Goal: Transaction & Acquisition: Purchase product/service

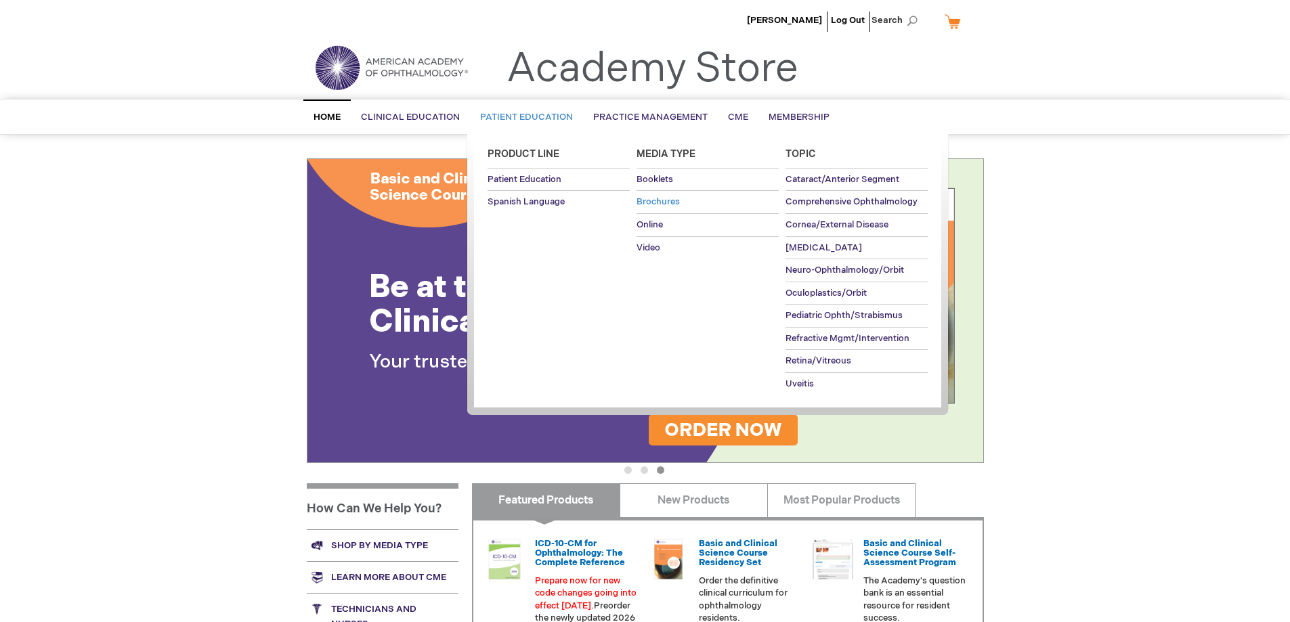
click at [651, 202] on span "Brochures" at bounding box center [657, 201] width 43 height 11
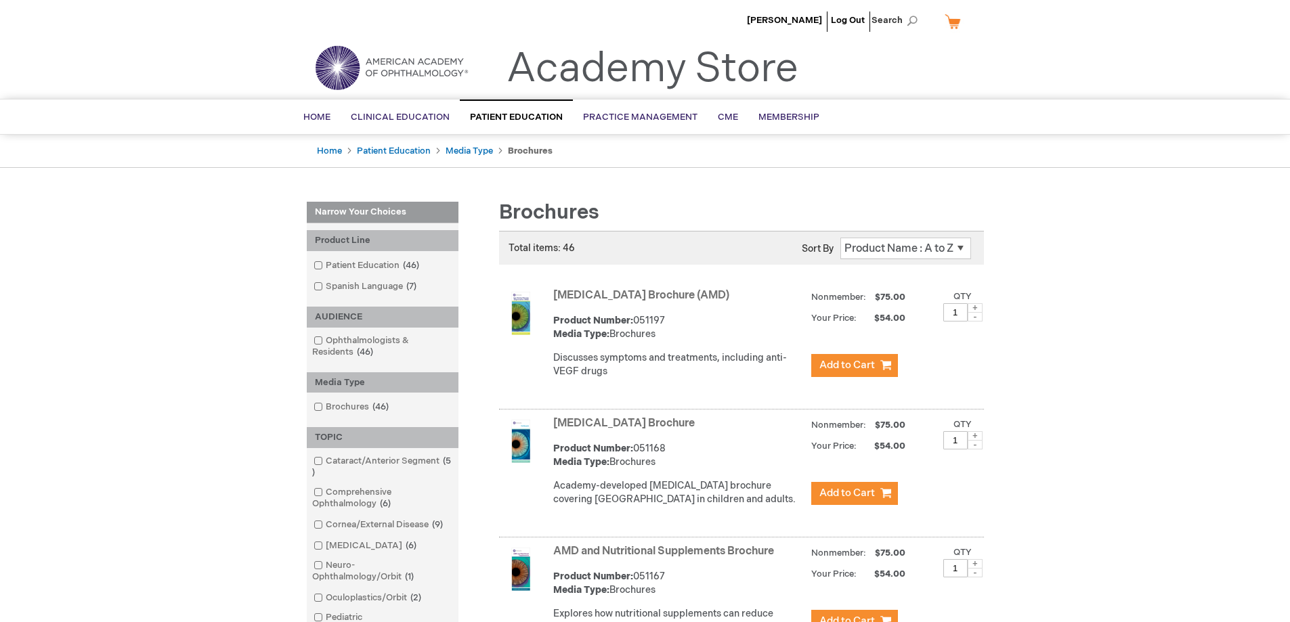
click at [976, 307] on span at bounding box center [974, 307] width 15 height 9
type input "2"
click at [838, 369] on span "Add to Cart" at bounding box center [847, 365] width 56 height 13
click at [570, 296] on link "[MEDICAL_DATA] Brochure (AMD)" at bounding box center [641, 295] width 176 height 13
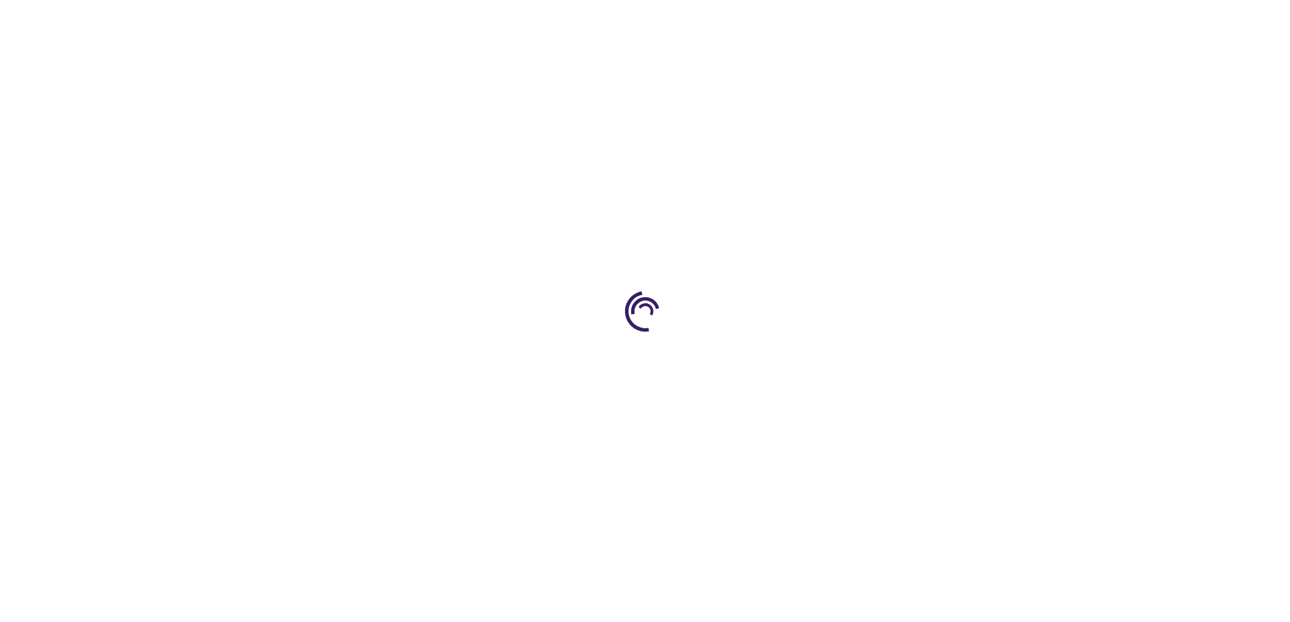
type input "1"
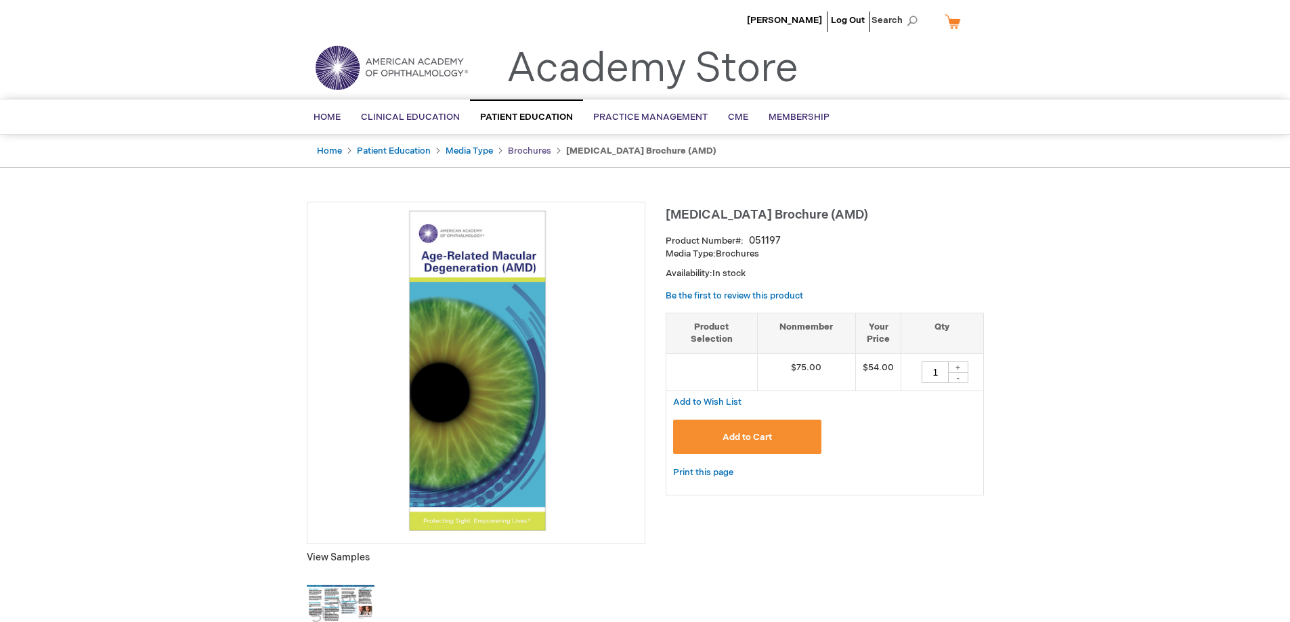
click at [519, 150] on link "Brochures" at bounding box center [529, 151] width 43 height 11
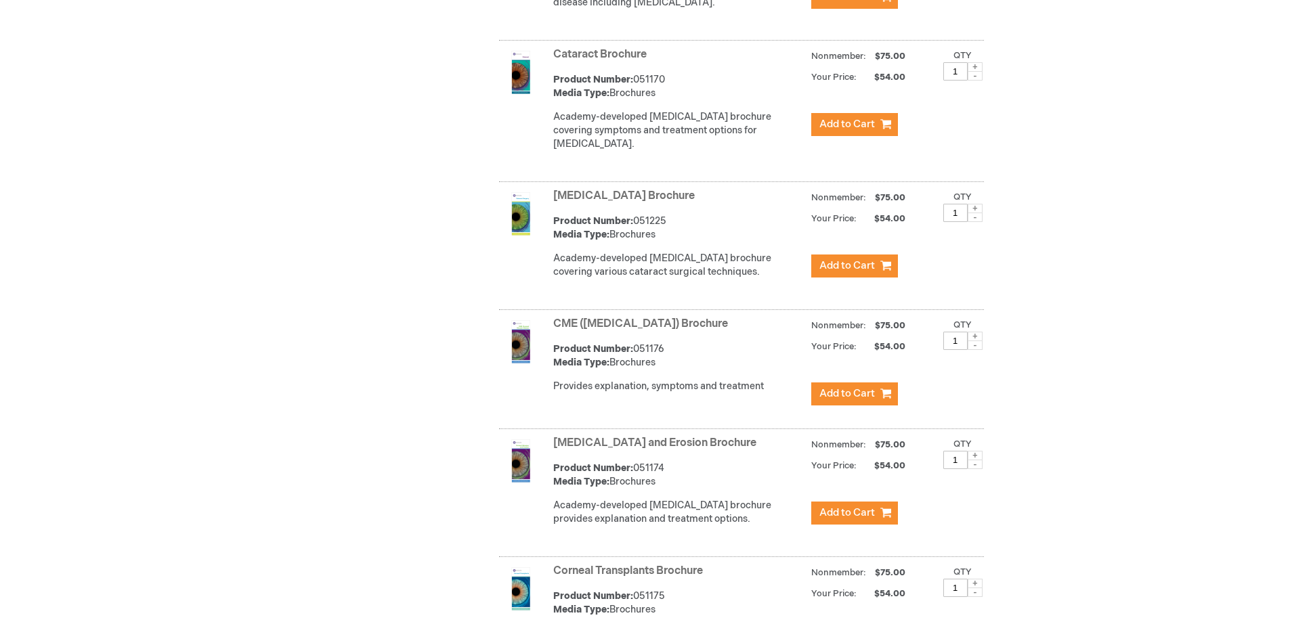
scroll to position [1026, 0]
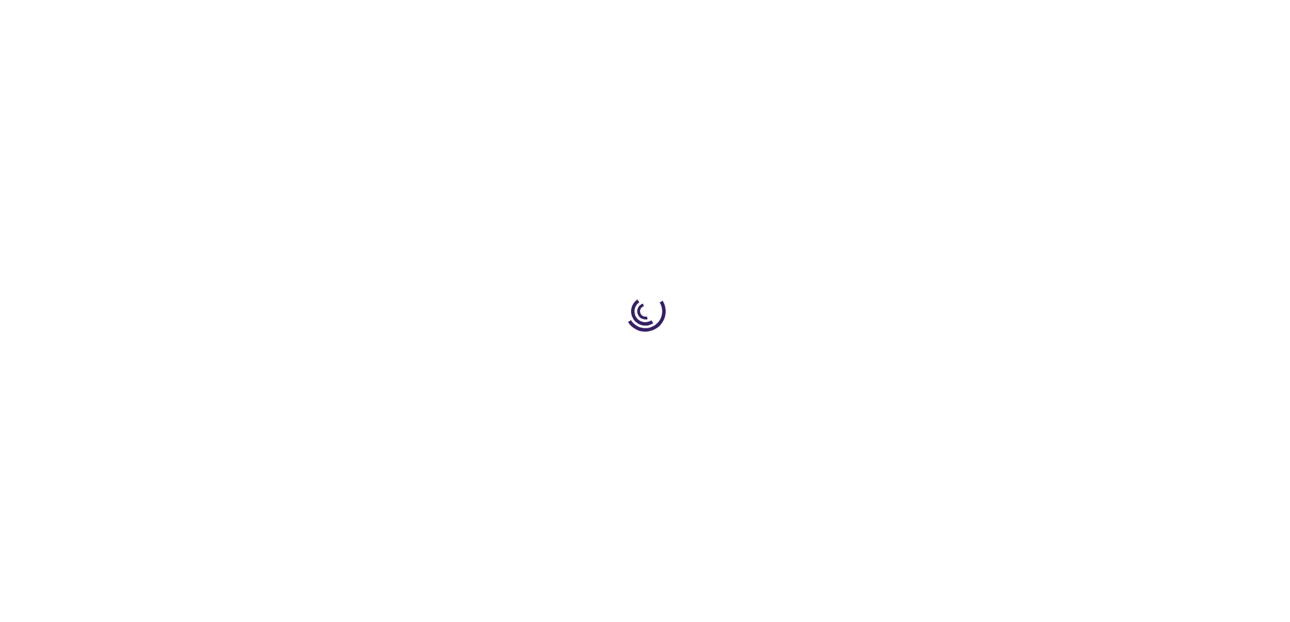
type input "1"
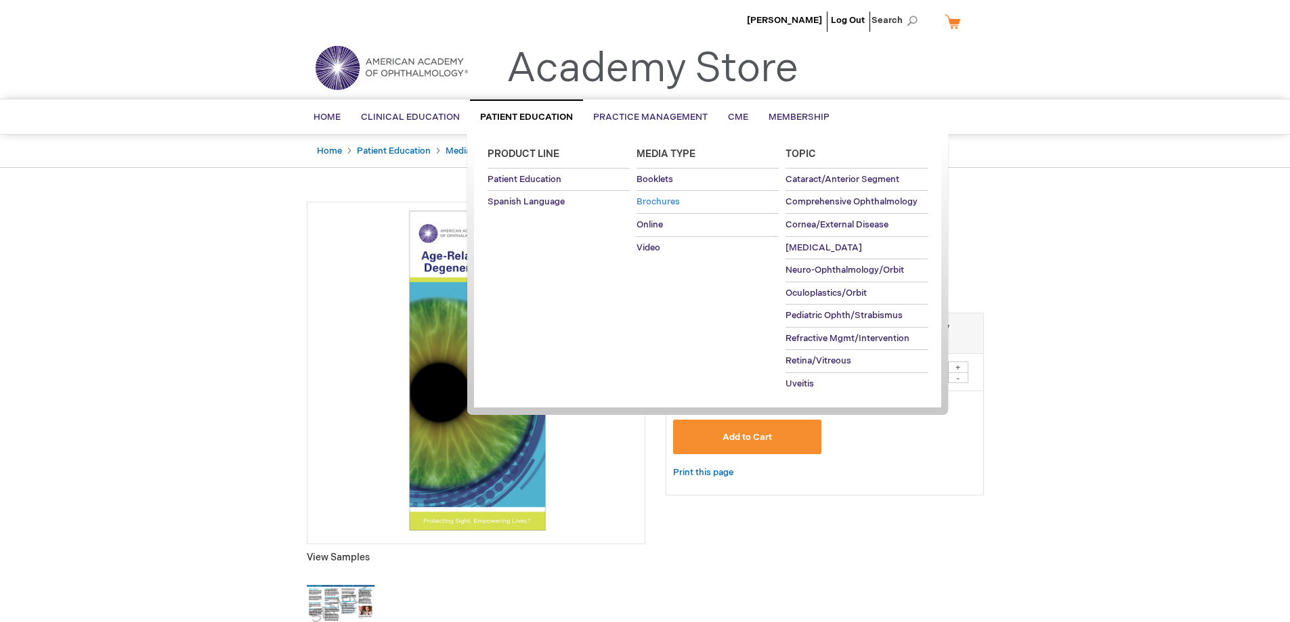
click at [666, 202] on span "Brochures" at bounding box center [657, 201] width 43 height 11
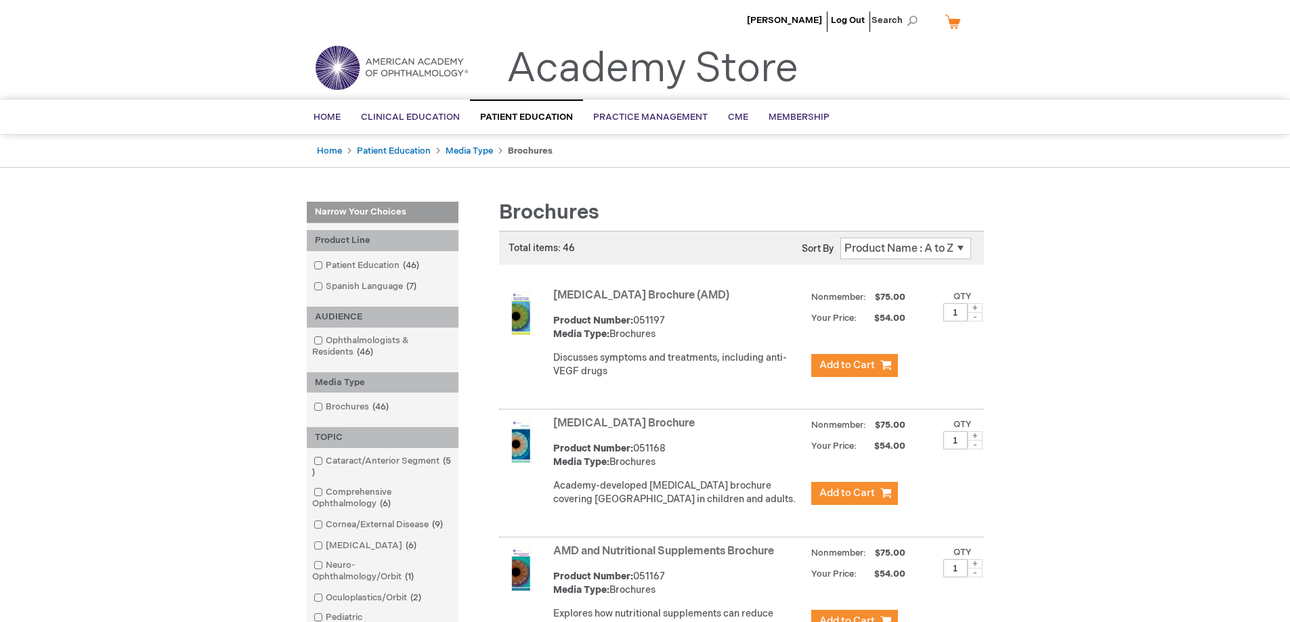
click at [873, 251] on select "Position Product Name : A to Z Product Name : Z to A Price : Low to High Price …" at bounding box center [905, 249] width 131 height 22
click at [961, 247] on select "Position Product Name : A to Z Product Name : Z to A Price : Low to High Price …" at bounding box center [905, 249] width 131 height 22
click at [840, 238] on select "Position Product Name : A to Z Product Name : Z to A Price : Low to High Price …" at bounding box center [905, 249] width 131 height 22
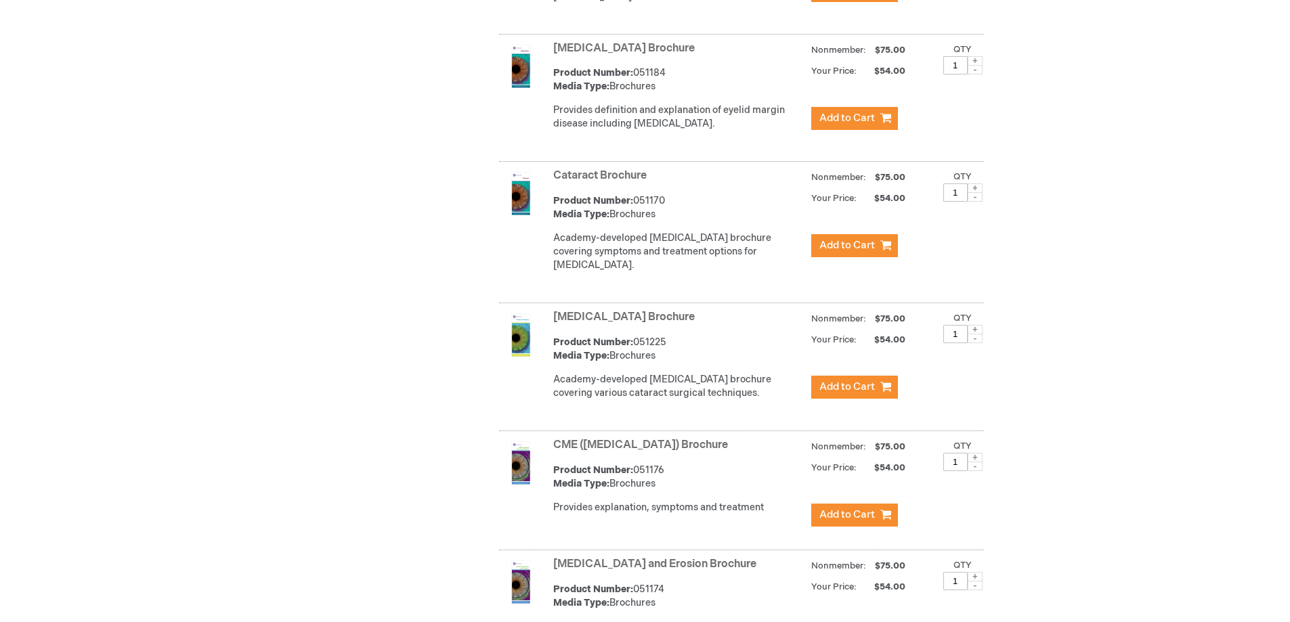
scroll to position [745, 0]
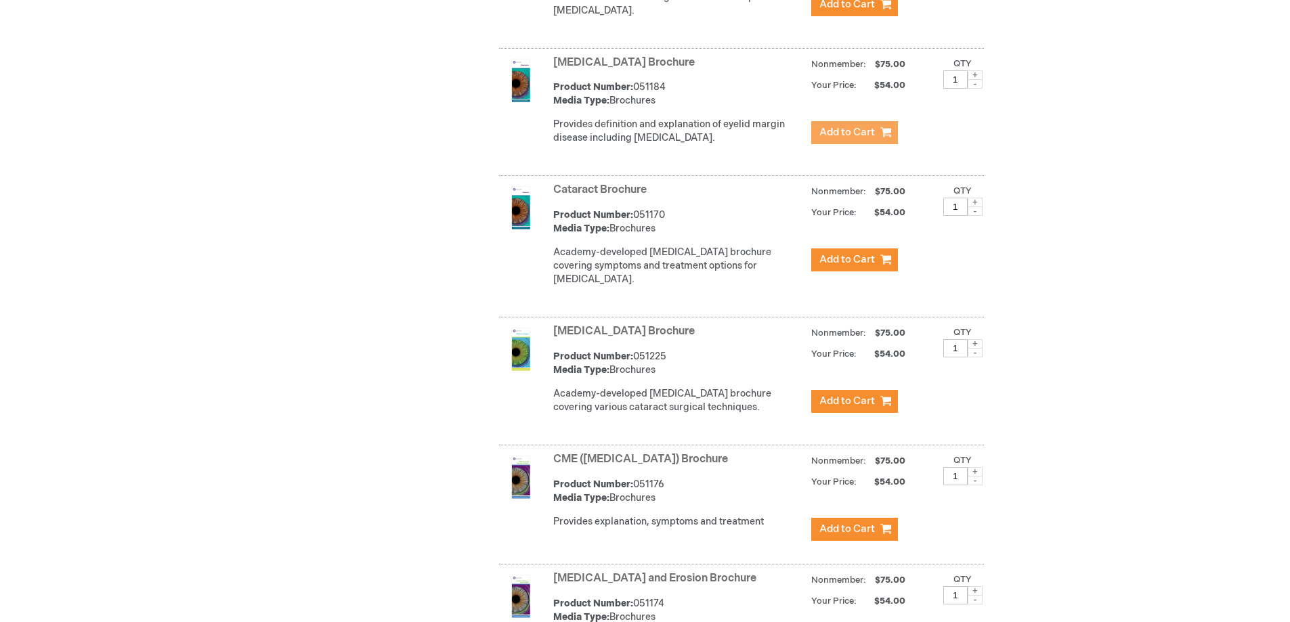
click at [837, 139] on span "Add to Cart" at bounding box center [847, 132] width 56 height 13
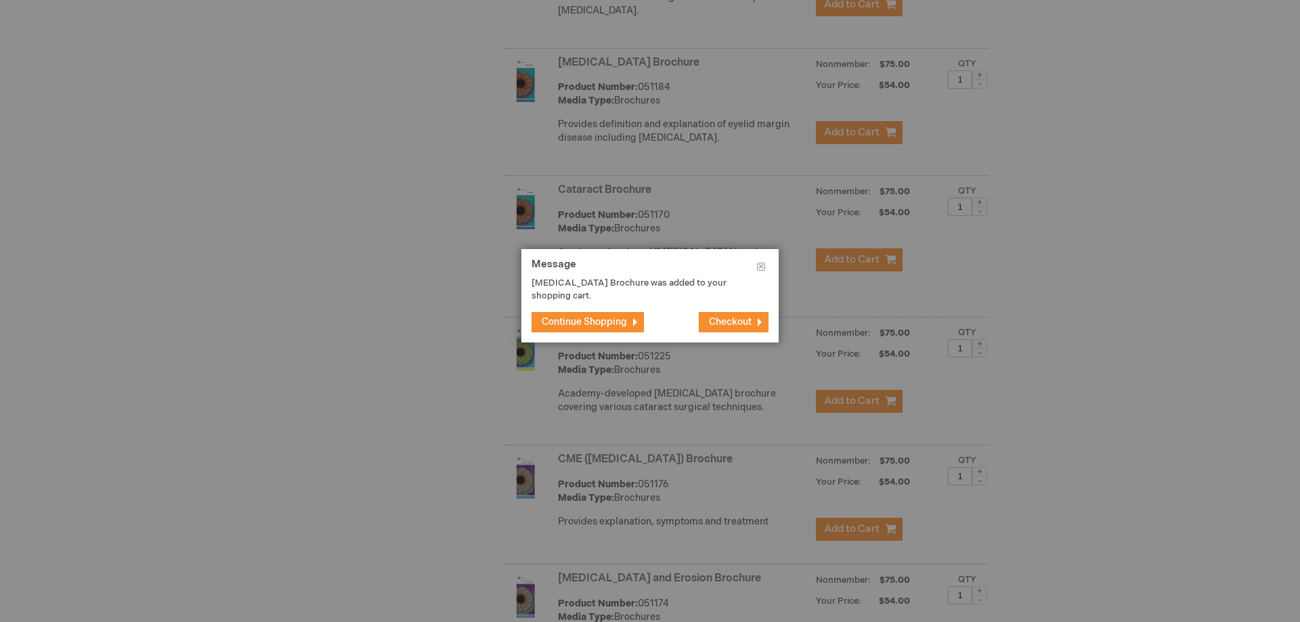
click at [590, 326] on span "Continue Shopping" at bounding box center [584, 322] width 85 height 12
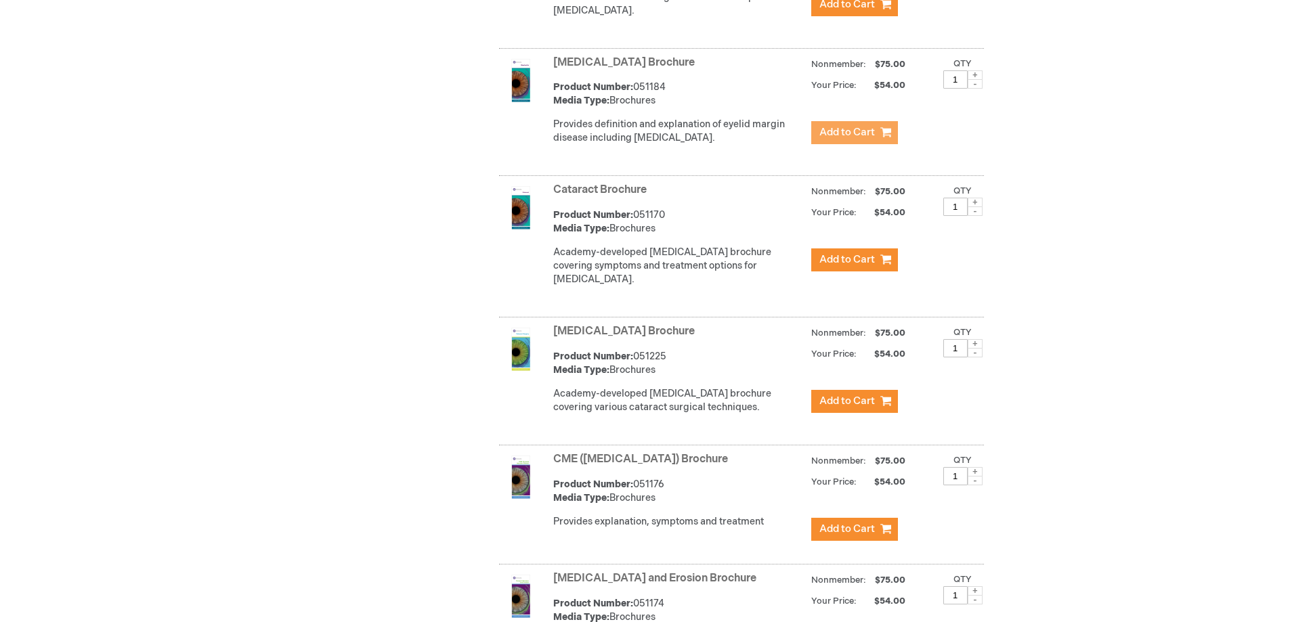
click at [850, 139] on span "Add to Cart" at bounding box center [847, 132] width 56 height 13
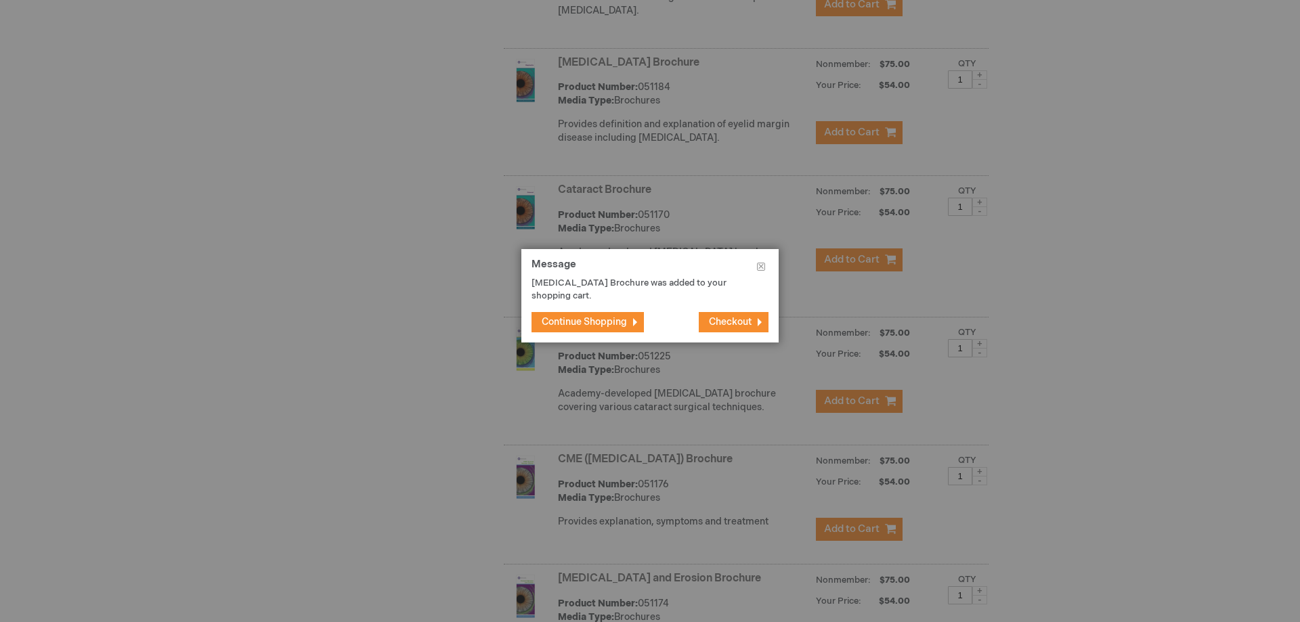
click at [608, 325] on span "Continue Shopping" at bounding box center [584, 322] width 85 height 12
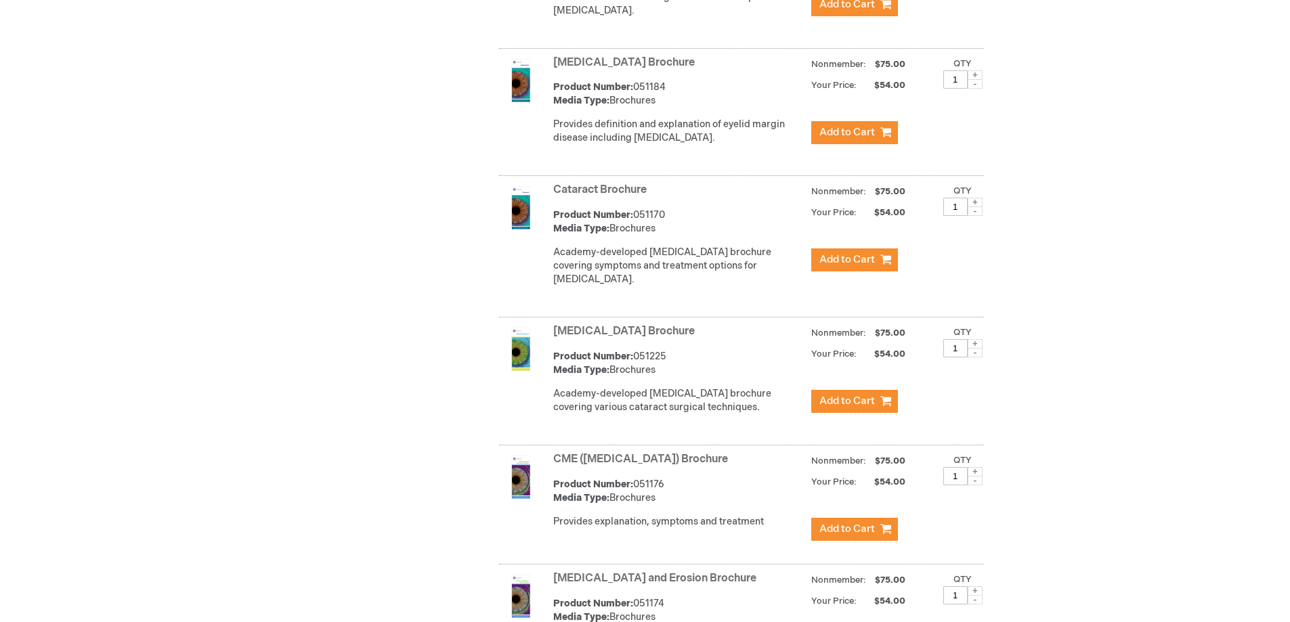
click at [976, 80] on span at bounding box center [974, 74] width 15 height 9
type input "2"
click at [844, 139] on span "Add to Cart" at bounding box center [847, 132] width 56 height 13
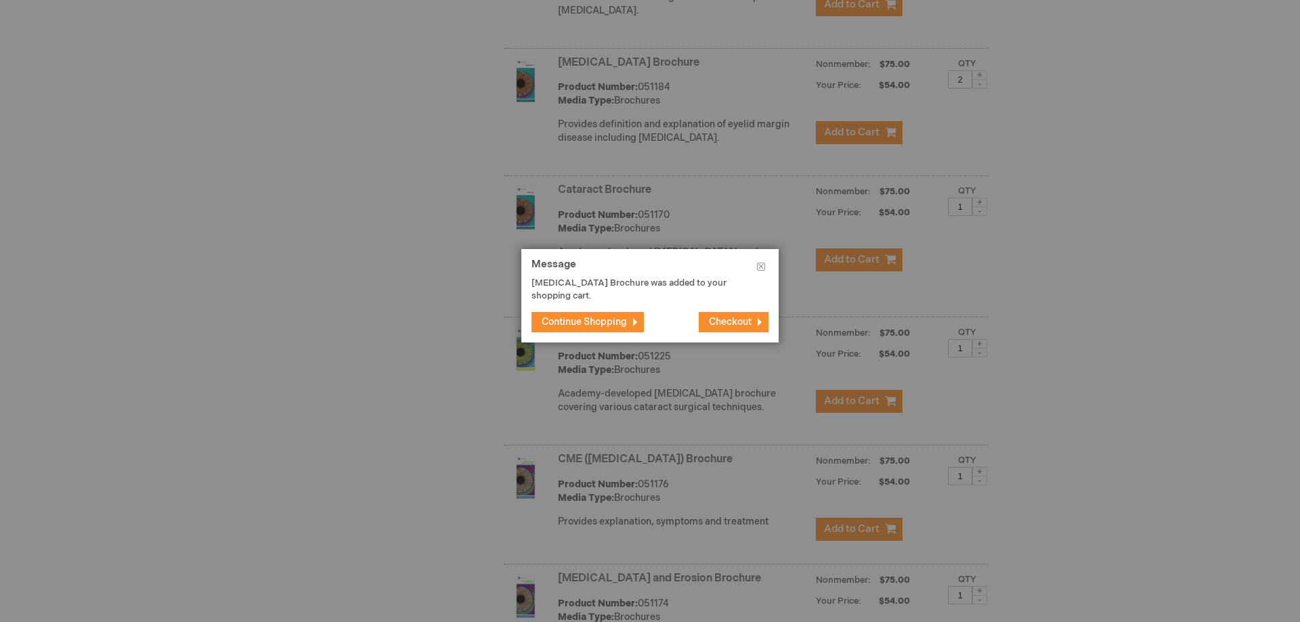
click at [589, 323] on span "Continue Shopping" at bounding box center [584, 322] width 85 height 12
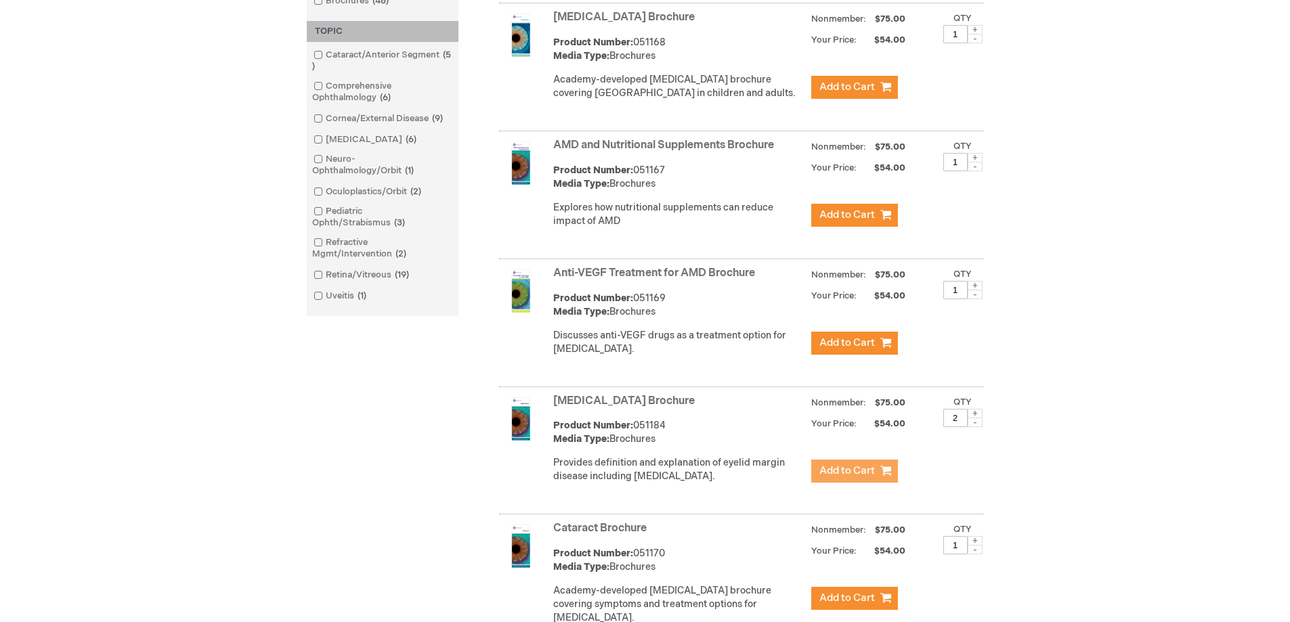
scroll to position [0, 0]
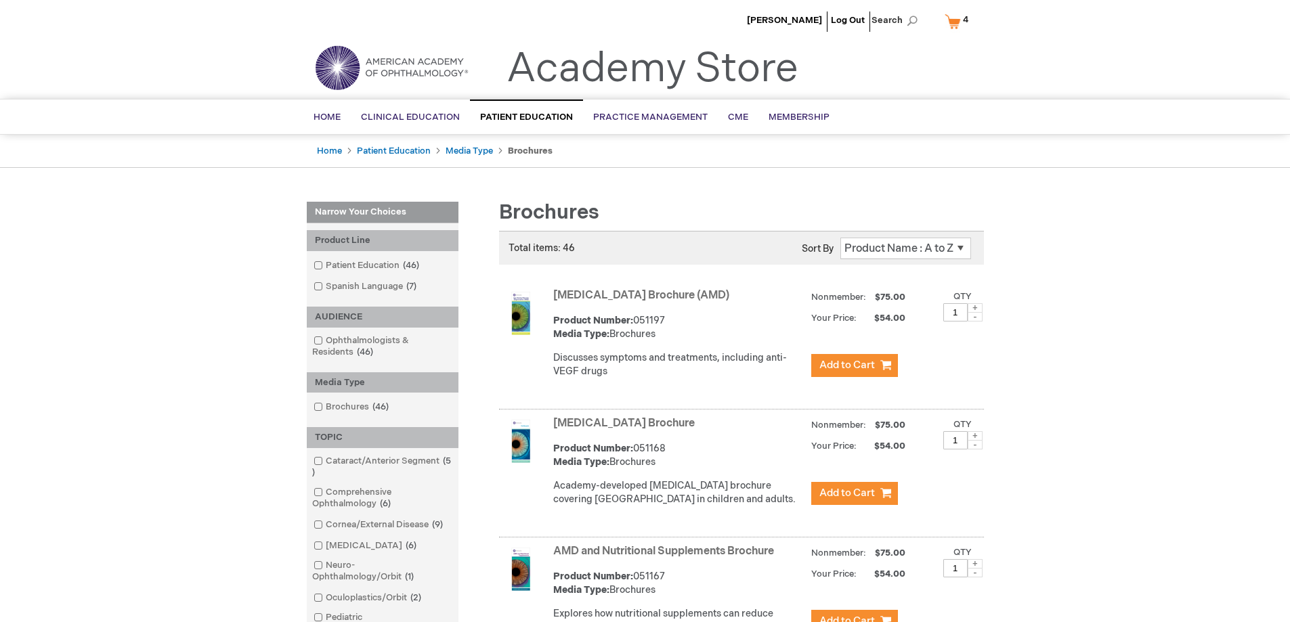
click at [951, 22] on link "My Cart 4 4 items" at bounding box center [959, 21] width 35 height 24
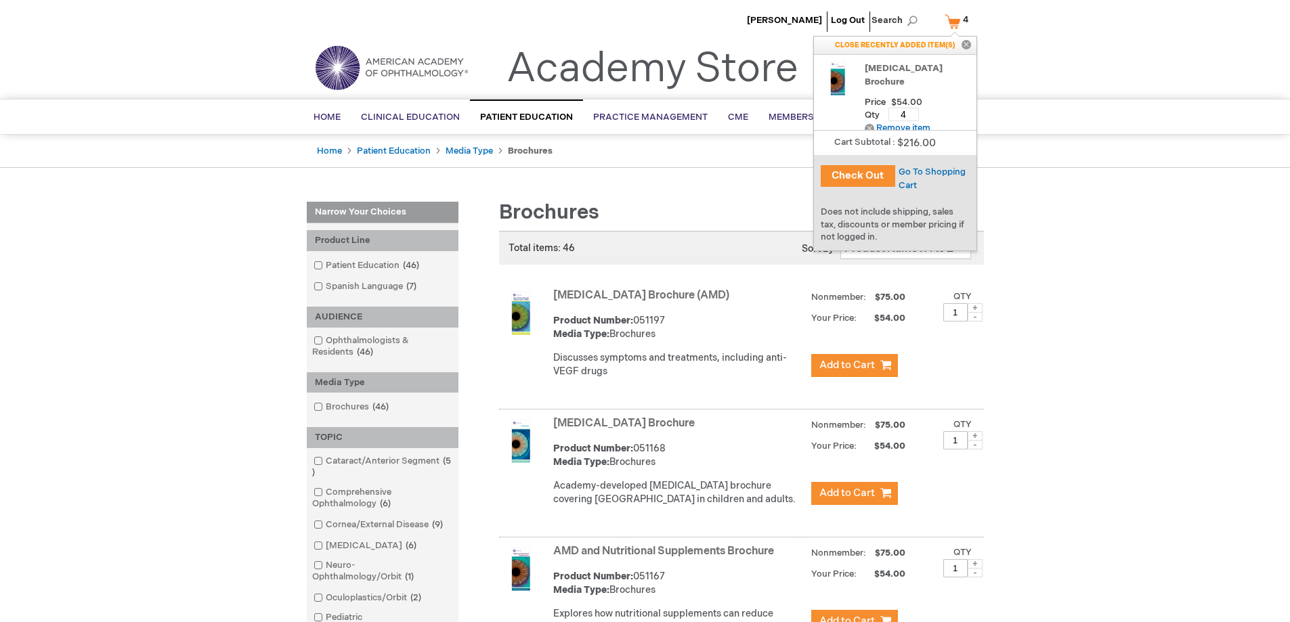
click at [906, 108] on input "4" at bounding box center [903, 115] width 30 height 14
type input "2"
click at [946, 109] on span "Update" at bounding box center [945, 114] width 30 height 11
click at [919, 171] on span "Go To Shopping Cart" at bounding box center [931, 179] width 67 height 24
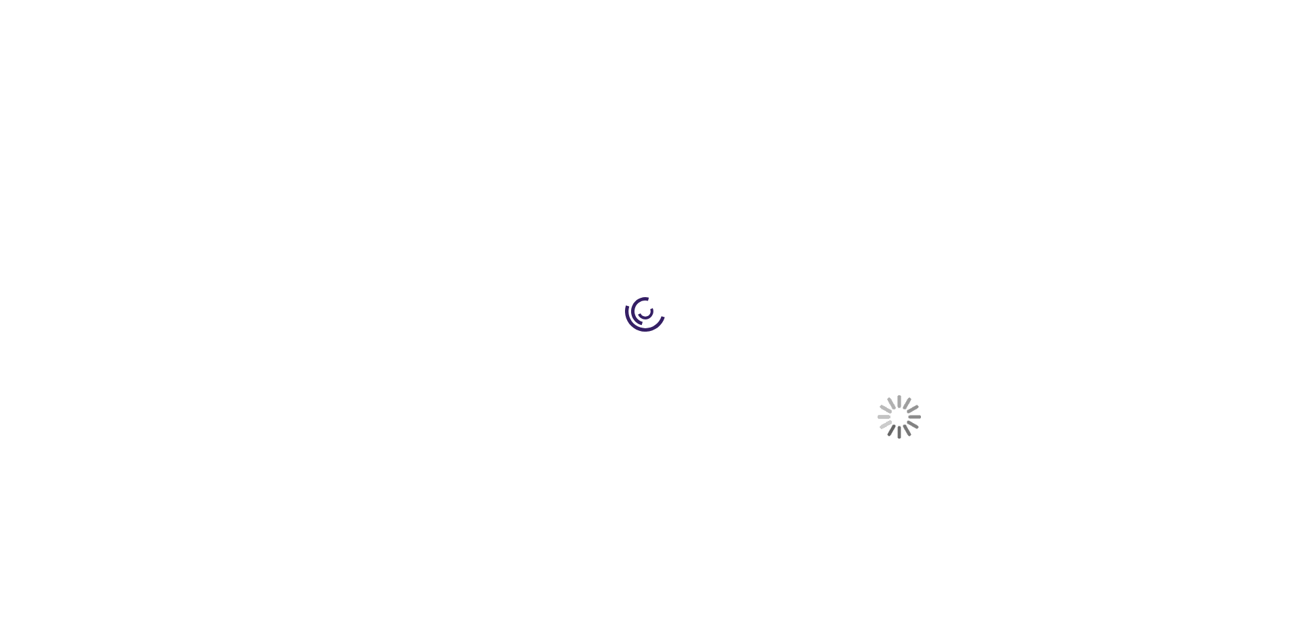
select select "US"
select select "12"
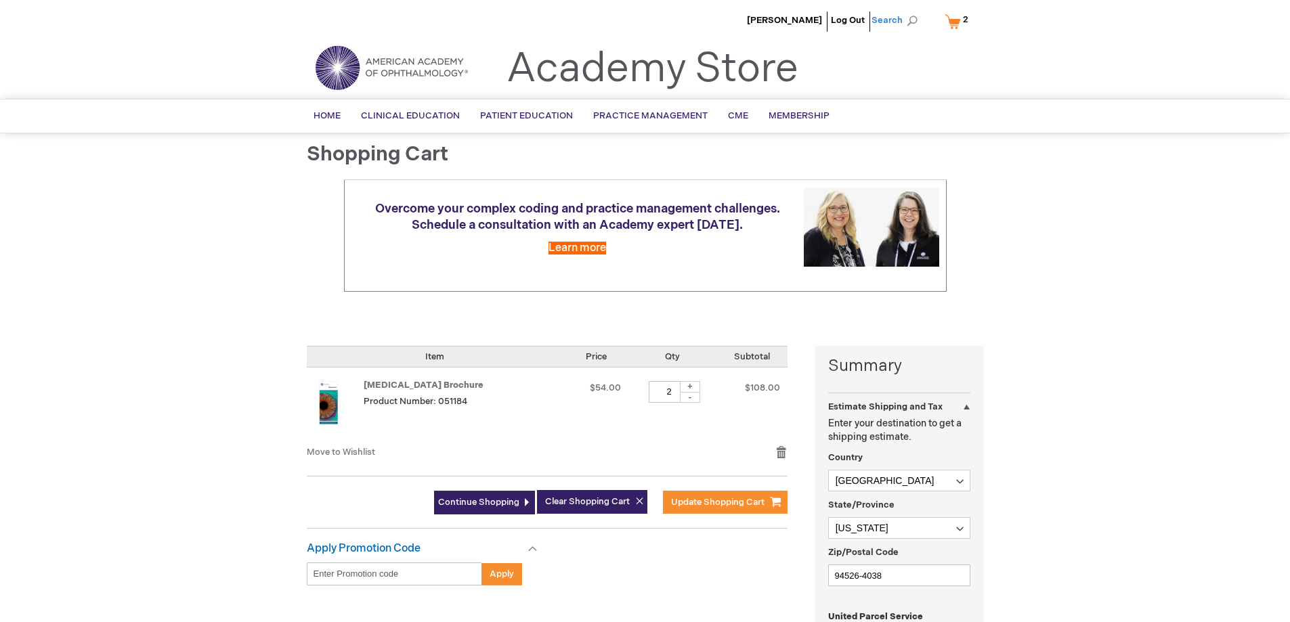
click at [884, 24] on span "Search" at bounding box center [896, 20] width 51 height 27
type input "051167"
click at [907, 10] on button "Search" at bounding box center [912, 21] width 11 height 22
click at [833, 67] on div "AMD and Nutritional Supplements Brochure" at bounding box center [858, 82] width 75 height 54
click at [836, 62] on link "AMD and Nutritional Supplements Brochure" at bounding box center [848, 81] width 55 height 51
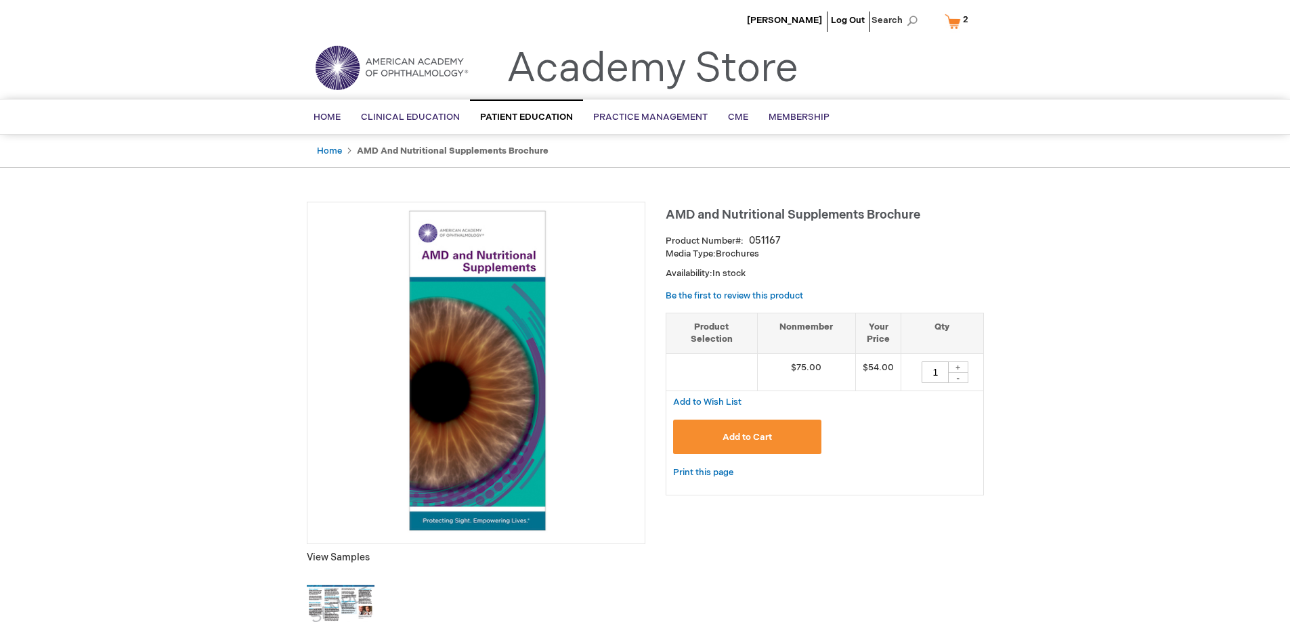
click at [963, 367] on div "+" at bounding box center [958, 368] width 20 height 12
type input "2"
click at [740, 430] on button "Add to Cart" at bounding box center [747, 437] width 149 height 35
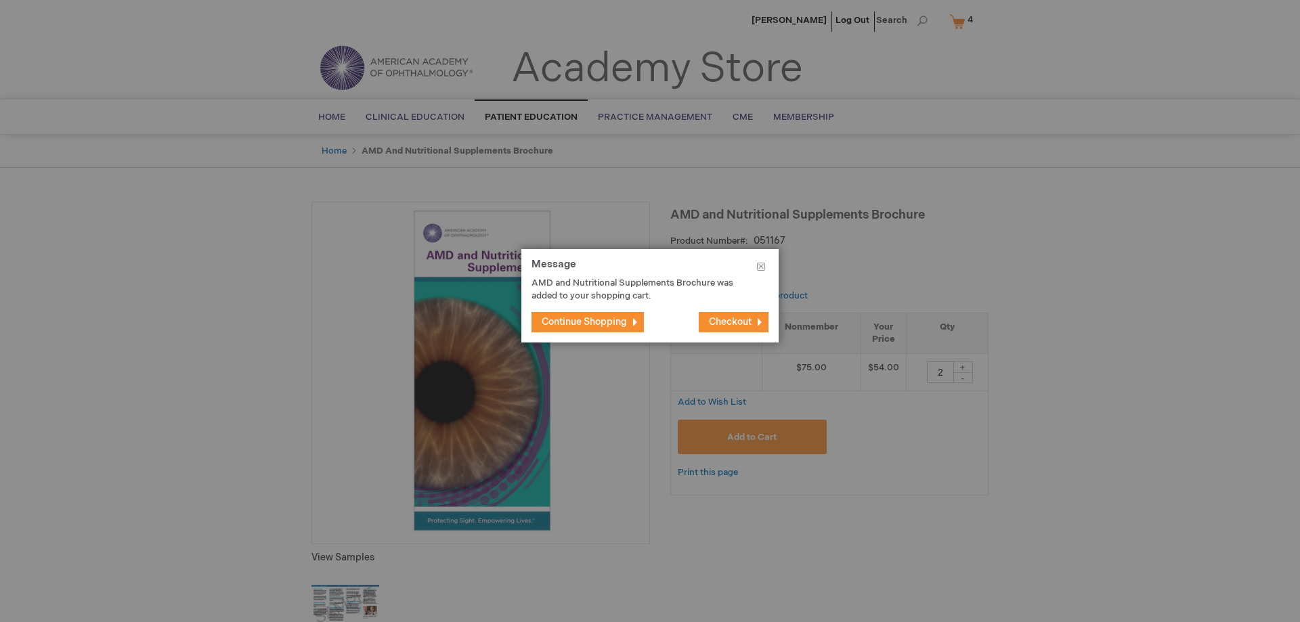
click at [602, 328] on button "Continue Shopping" at bounding box center [587, 322] width 112 height 20
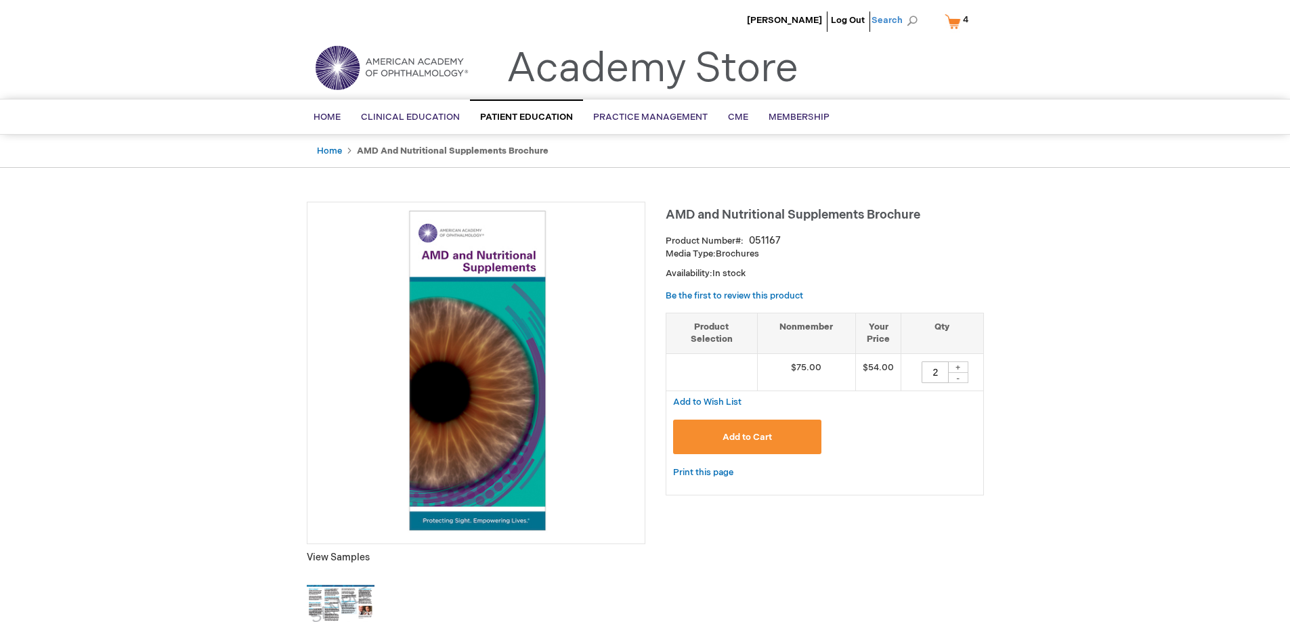
click at [884, 18] on span "Search" at bounding box center [896, 20] width 51 height 27
click at [840, 23] on input "Search" at bounding box center [834, 21] width 140 height 22
type input "052026"
click at [907, 10] on button "Search" at bounding box center [912, 21] width 11 height 22
click at [844, 61] on link "Enhanced Lens Options for [MEDICAL_DATA] Booklet" at bounding box center [857, 81] width 73 height 51
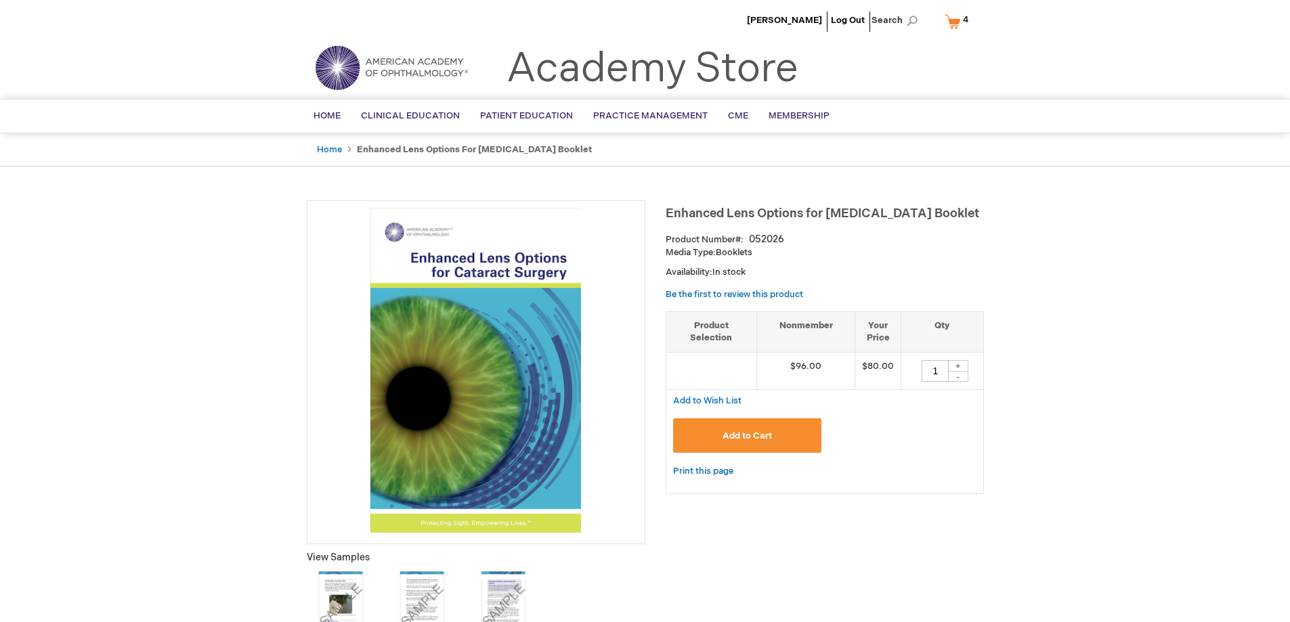
click at [957, 360] on div "+" at bounding box center [958, 366] width 20 height 12
type input "3"
click at [724, 442] on button "Add to Cart" at bounding box center [747, 435] width 149 height 35
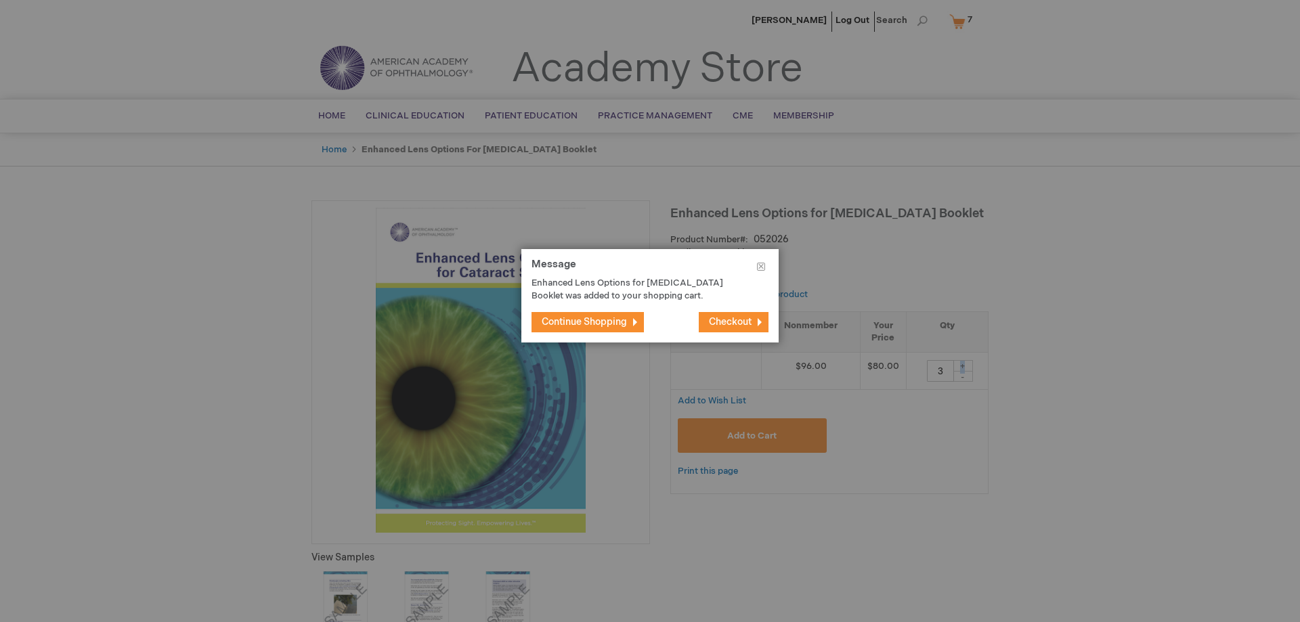
click at [570, 317] on span "Continue Shopping" at bounding box center [584, 322] width 85 height 12
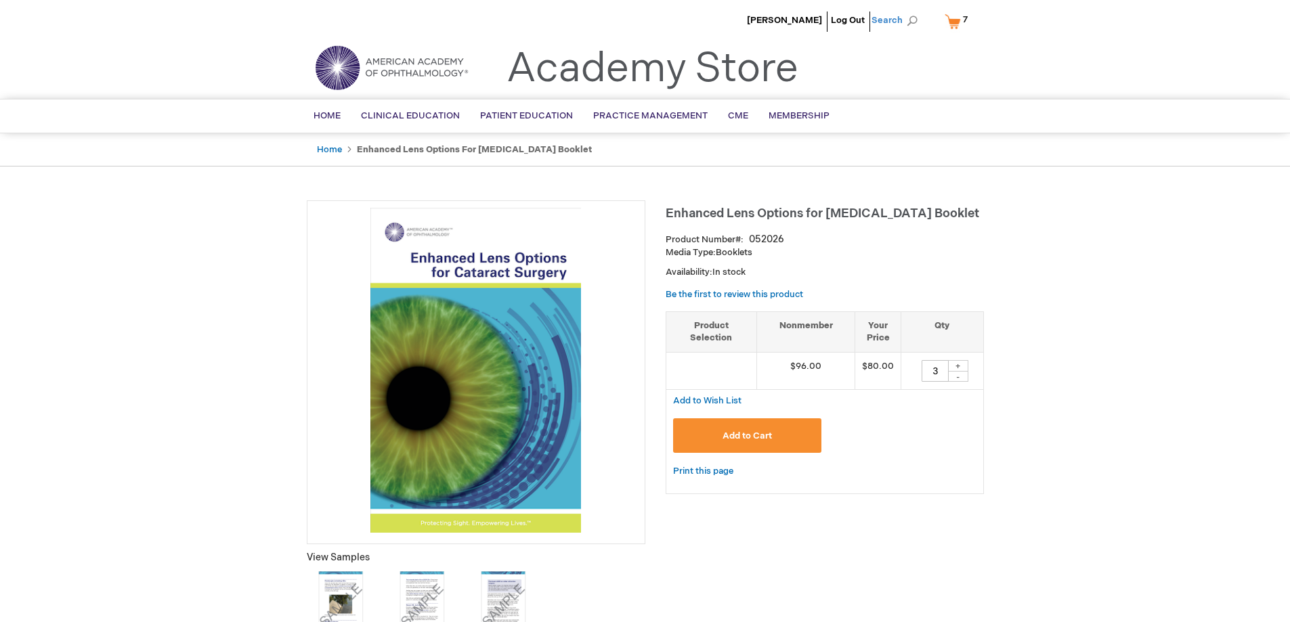
click at [892, 20] on span "Search" at bounding box center [896, 20] width 51 height 27
type input "051178"
click at [907, 10] on button "Search" at bounding box center [912, 21] width 11 height 22
click at [847, 71] on link "[MEDICAL_DATA] Brochure" at bounding box center [857, 82] width 73 height 24
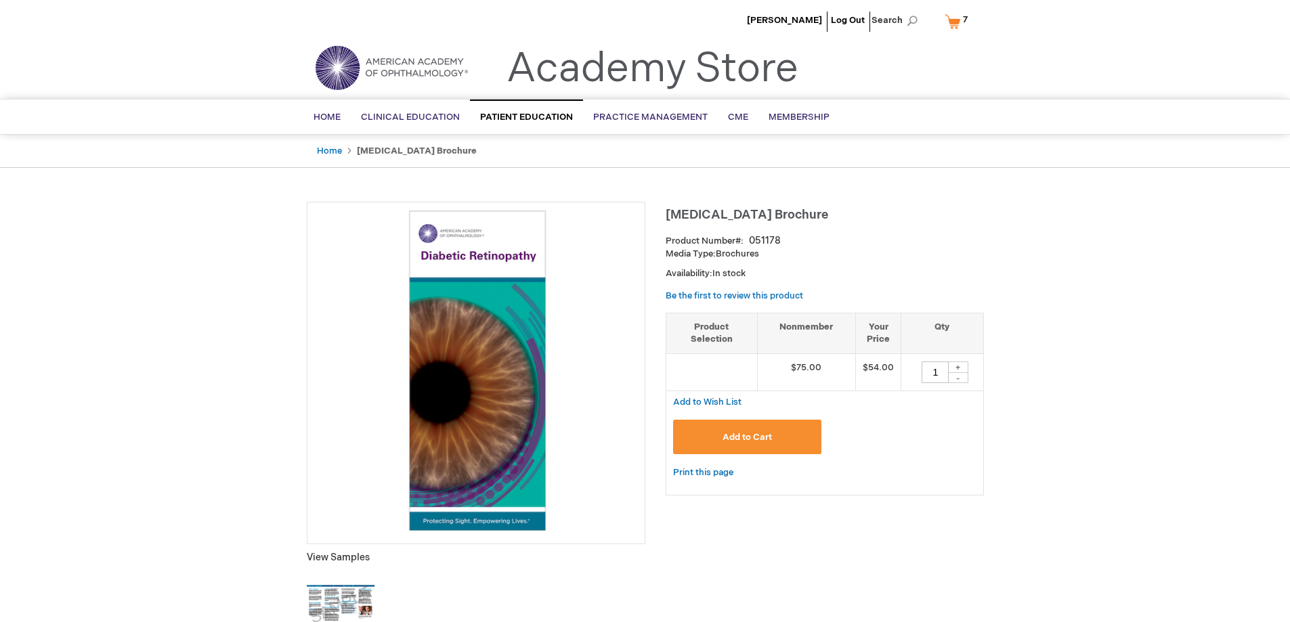
click at [961, 364] on div "+" at bounding box center [958, 368] width 20 height 12
type input "2"
click at [745, 438] on span "Add to Cart" at bounding box center [746, 437] width 49 height 11
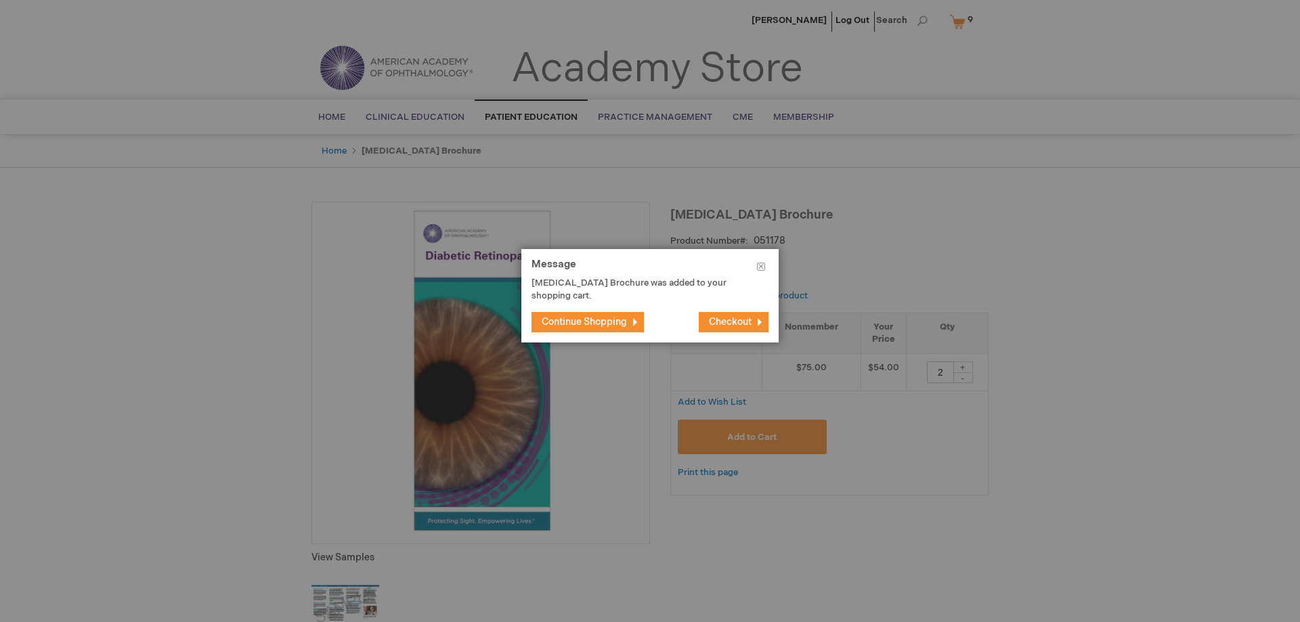
click at [566, 332] on button "Continue Shopping" at bounding box center [587, 322] width 112 height 20
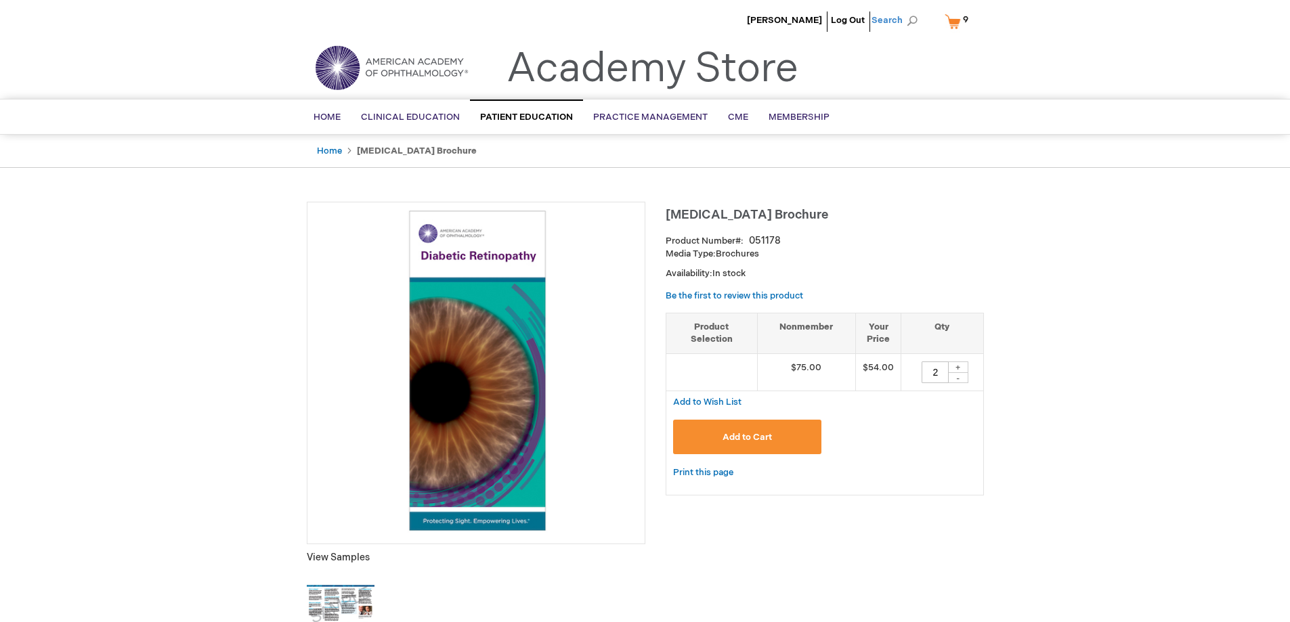
click at [877, 22] on span "Search" at bounding box center [896, 20] width 51 height 27
type input "051172"
click at [907, 10] on button "Search" at bounding box center [912, 21] width 11 height 22
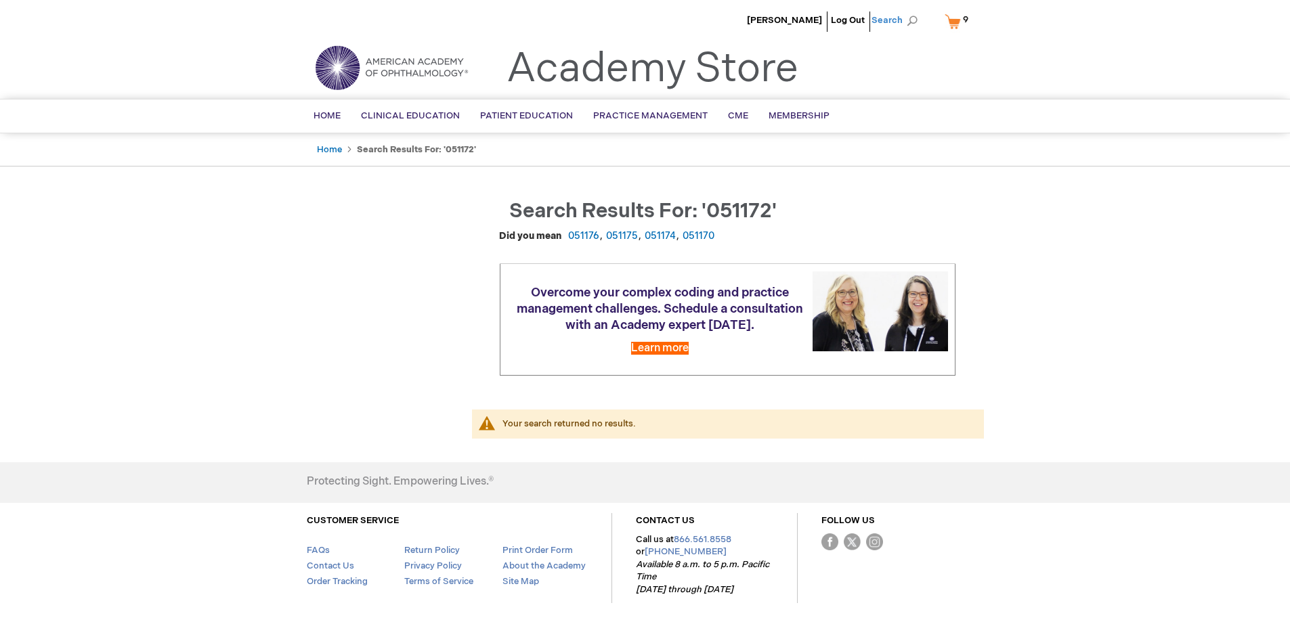
click at [884, 21] on span "Search" at bounding box center [896, 20] width 51 height 27
drag, startPoint x: 810, startPoint y: 24, endPoint x: 734, endPoint y: 24, distance: 76.5
click at [734, 24] on div "[PERSON_NAME] Log Out Search My Cart 9 9 items CLOSE RECENTLY ADDED ITEM(S) Clo…" at bounding box center [645, 338] width 1290 height 677
click at [885, 19] on span "Search" at bounding box center [896, 20] width 51 height 27
drag, startPoint x: 806, startPoint y: 20, endPoint x: 752, endPoint y: 10, distance: 54.3
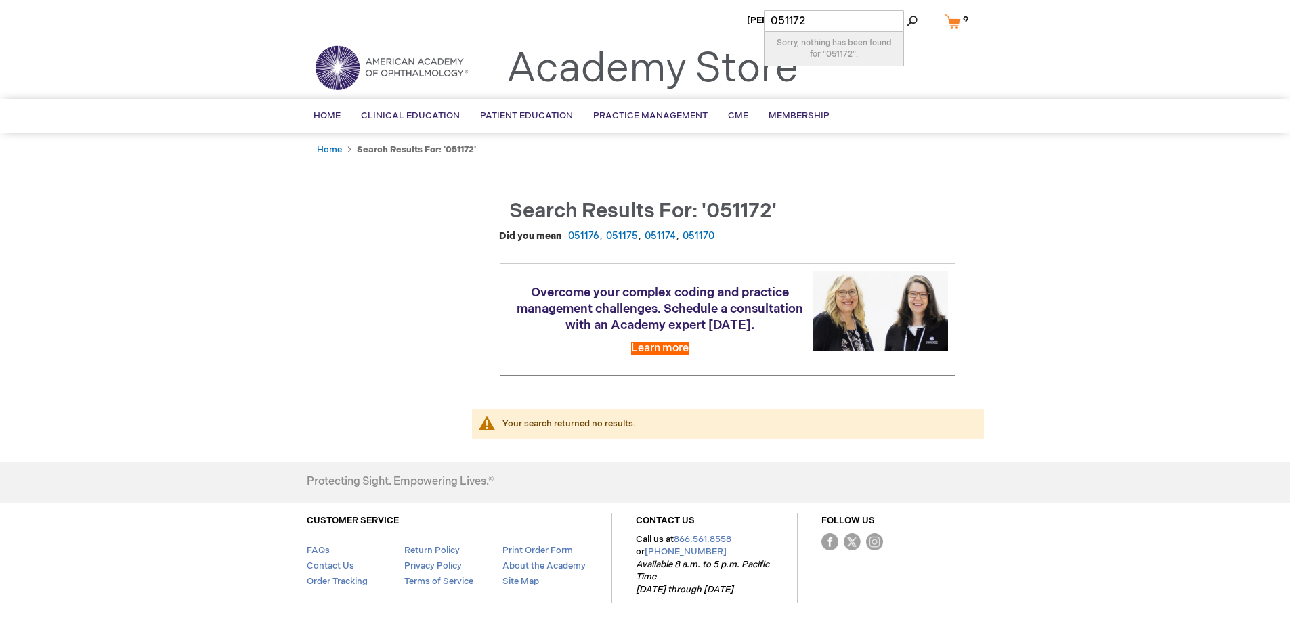
click at [753, 11] on div "Rachelle Kintzer Log Out Search My Cart 9 9 items CLOSE RECENTLY ADDED ITEM(S) …" at bounding box center [645, 338] width 1290 height 677
click at [880, 16] on span "Search" at bounding box center [896, 20] width 51 height 27
click at [836, 24] on input "051172" at bounding box center [834, 21] width 140 height 22
type input "0"
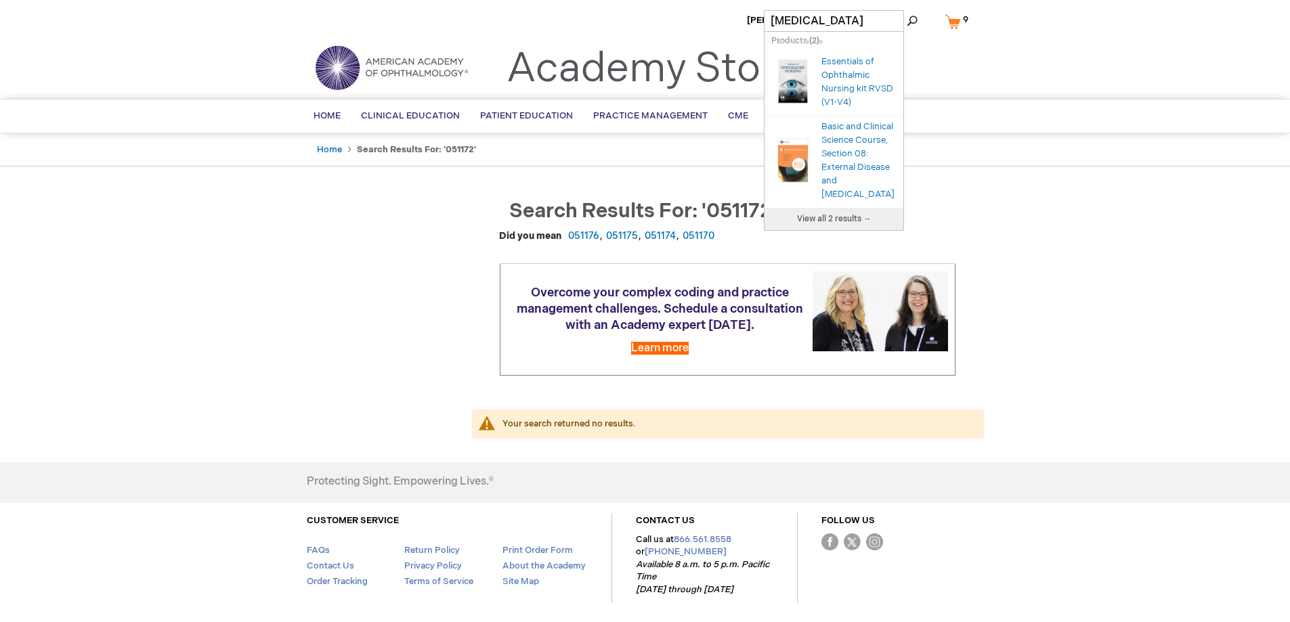
type input "[MEDICAL_DATA]"
click at [907, 10] on button "Search" at bounding box center [912, 21] width 11 height 22
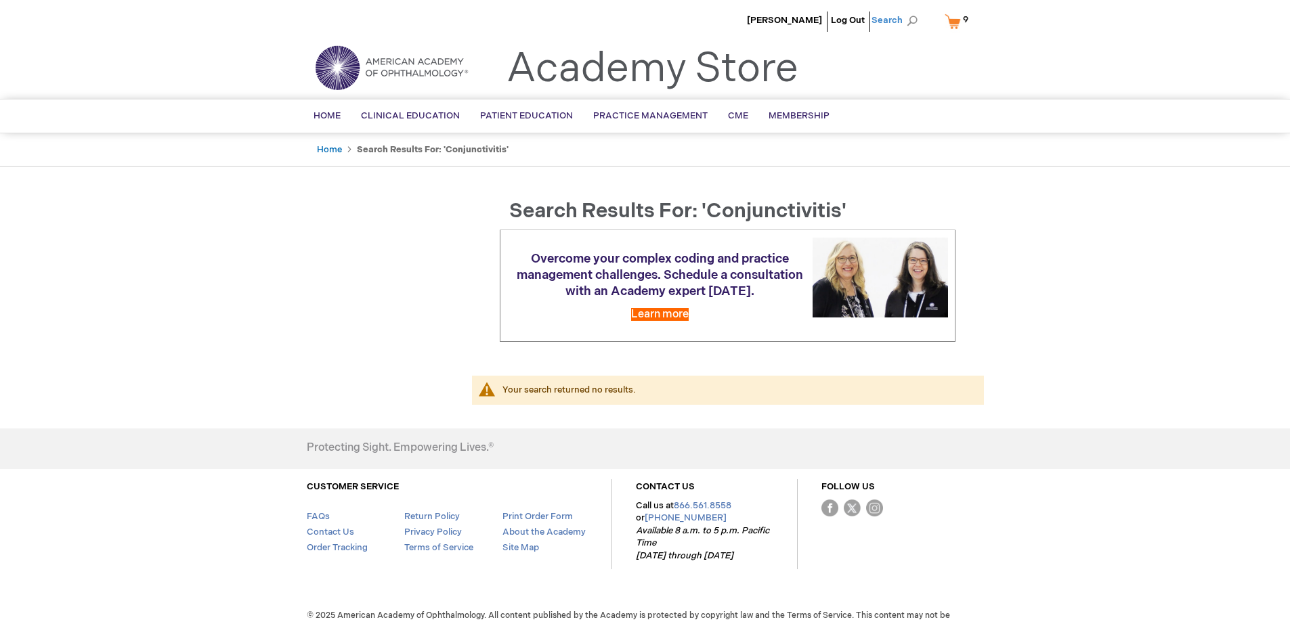
click at [892, 21] on span "Search" at bounding box center [896, 20] width 51 height 27
drag, startPoint x: 838, startPoint y: 20, endPoint x: 787, endPoint y: 21, distance: 50.1
click at [787, 21] on input "[MEDICAL_DATA]" at bounding box center [834, 21] width 140 height 22
type input "c"
type input "pink"
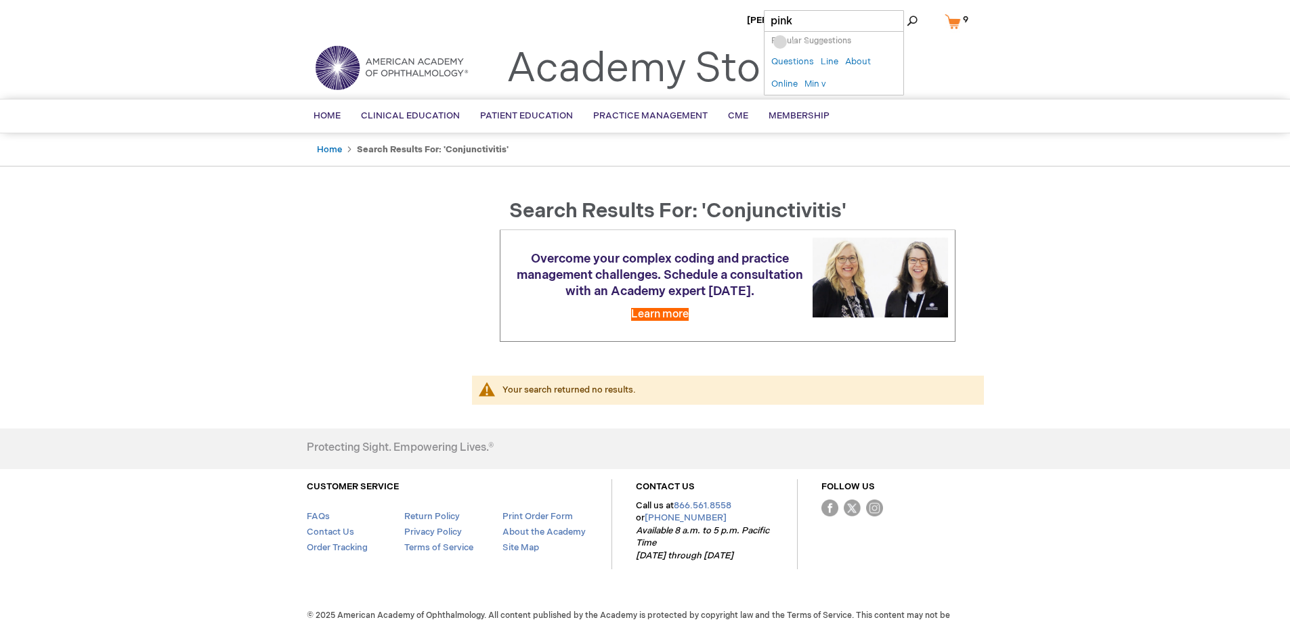
click at [907, 10] on button "Search" at bounding box center [912, 21] width 11 height 22
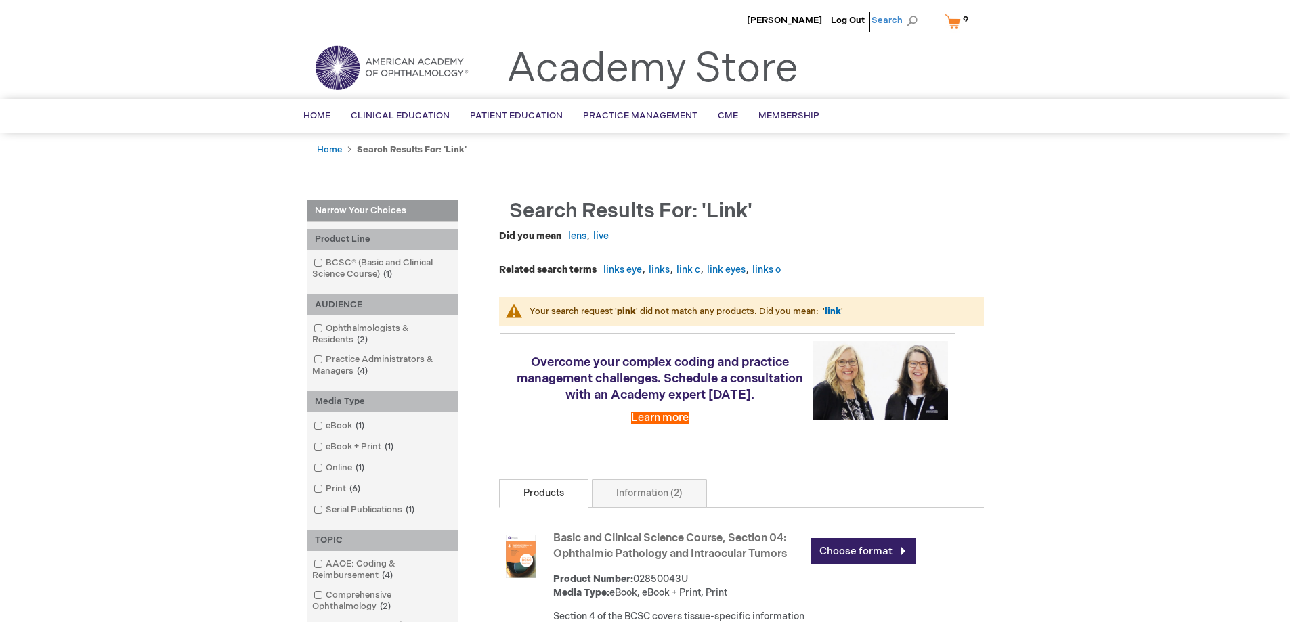
click at [884, 18] on span "Search" at bounding box center [896, 20] width 51 height 27
type input "l"
type input "051204"
click at [907, 10] on button "Search" at bounding box center [912, 21] width 11 height 22
click at [848, 80] on link "Posterior [MEDICAL_DATA] Brochure" at bounding box center [857, 82] width 73 height 38
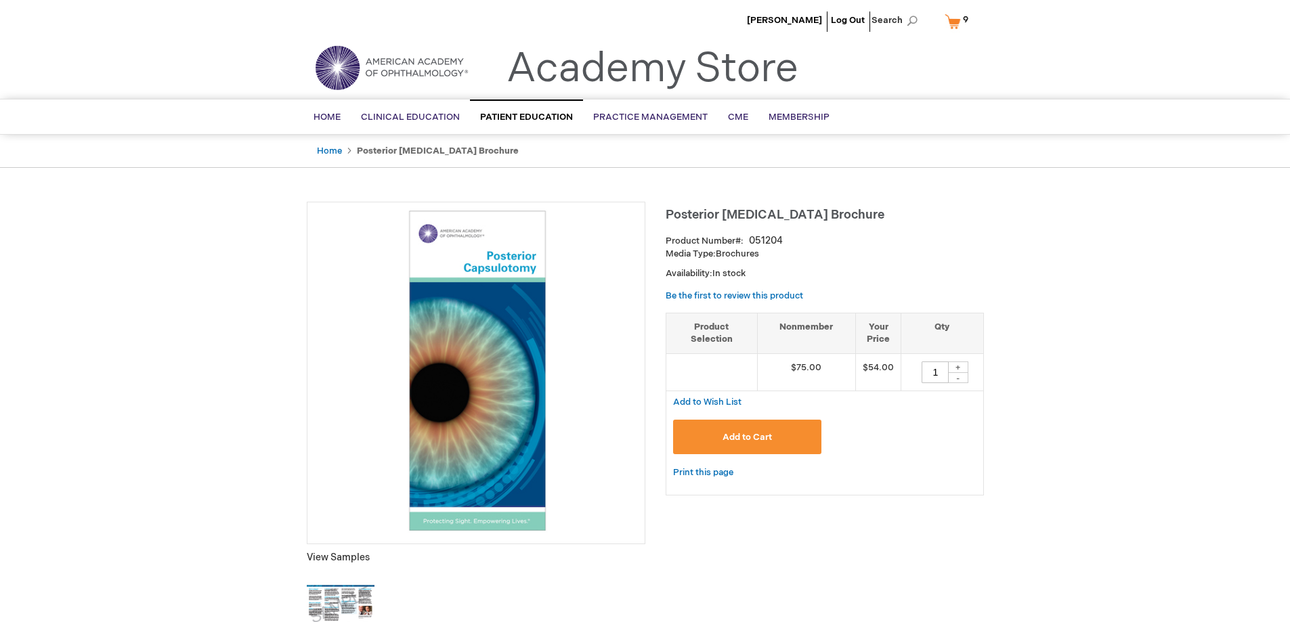
click at [958, 366] on div "+" at bounding box center [958, 368] width 20 height 12
type input "2"
click at [743, 436] on span "Add to Cart" at bounding box center [746, 437] width 49 height 11
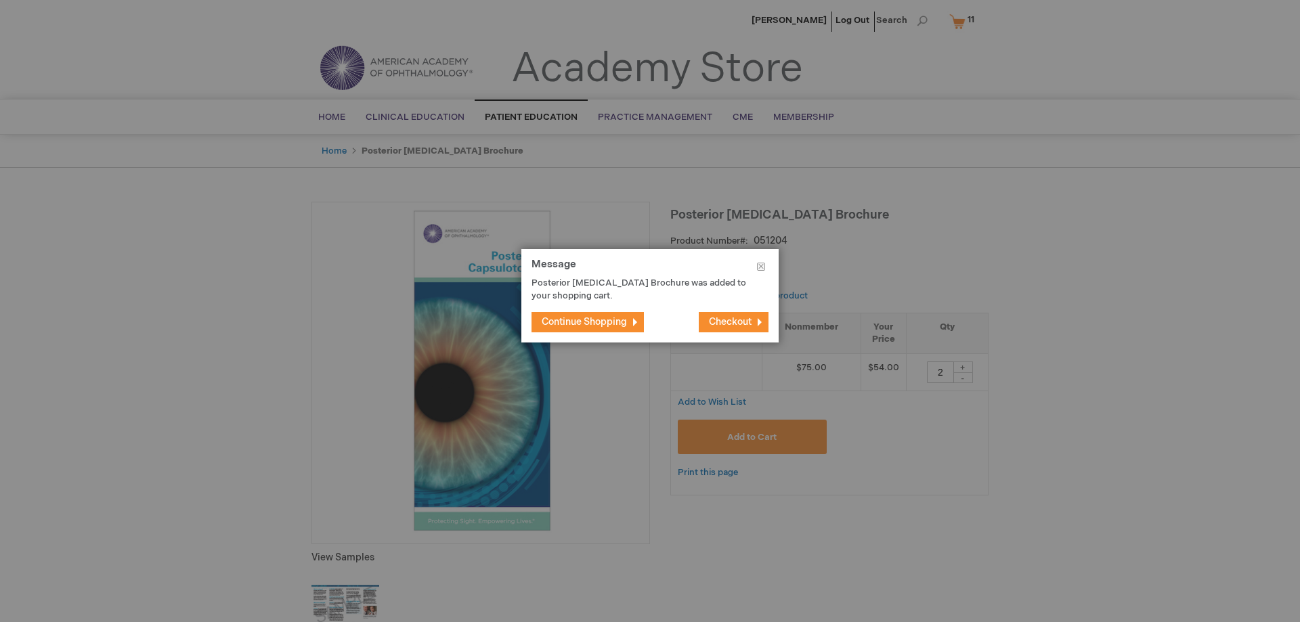
click at [589, 314] on button "Continue Shopping" at bounding box center [587, 322] width 112 height 20
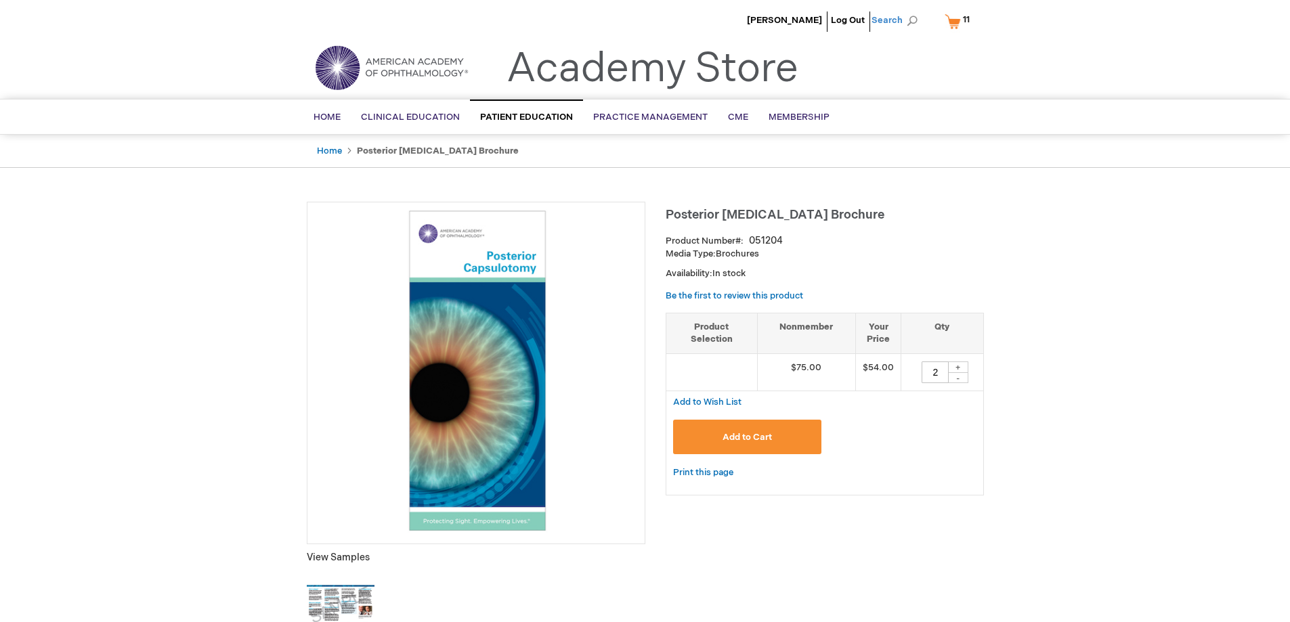
click at [891, 24] on span "Search" at bounding box center [896, 20] width 51 height 27
type input "051214"
click at [907, 10] on button "Search" at bounding box center [912, 21] width 11 height 22
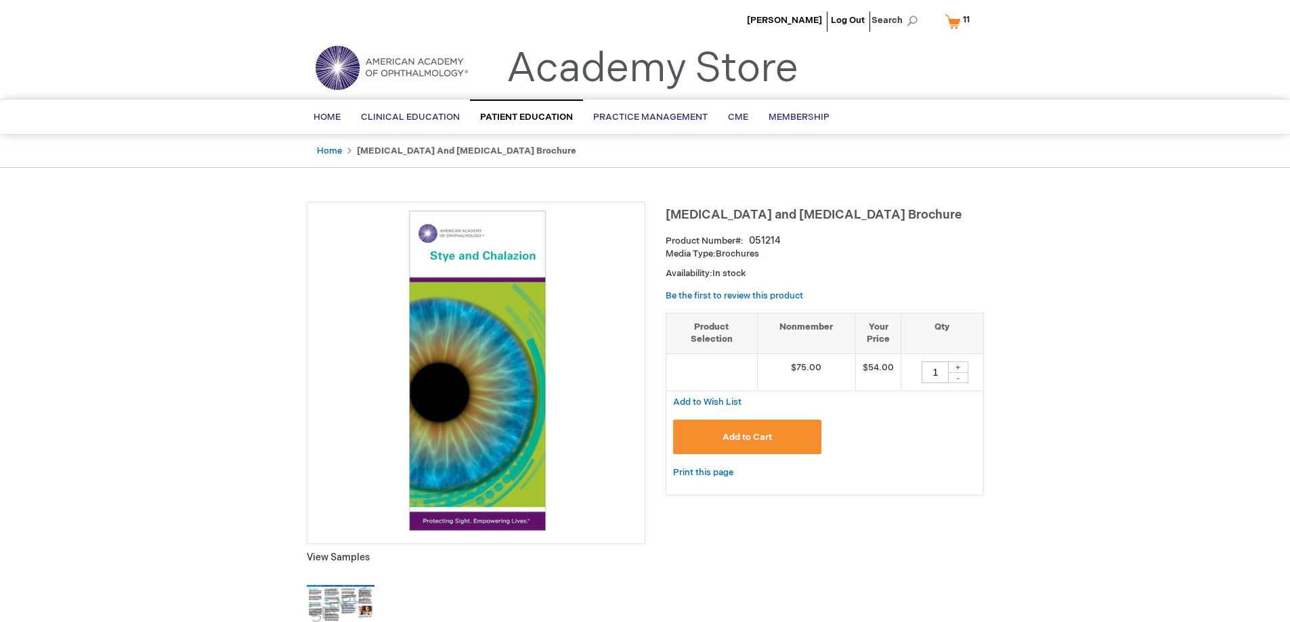
click at [955, 366] on div "+" at bounding box center [958, 368] width 20 height 12
type input "2"
click at [747, 437] on span "Add to Cart" at bounding box center [746, 437] width 49 height 11
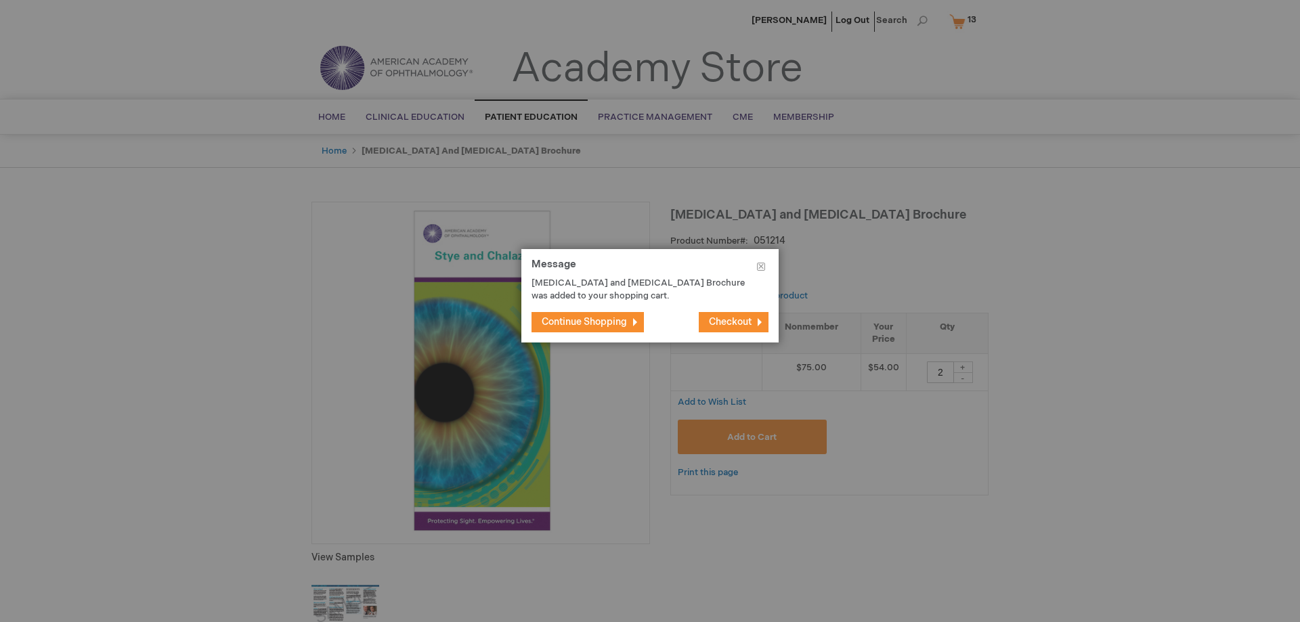
click at [616, 321] on span "Continue Shopping" at bounding box center [584, 322] width 85 height 12
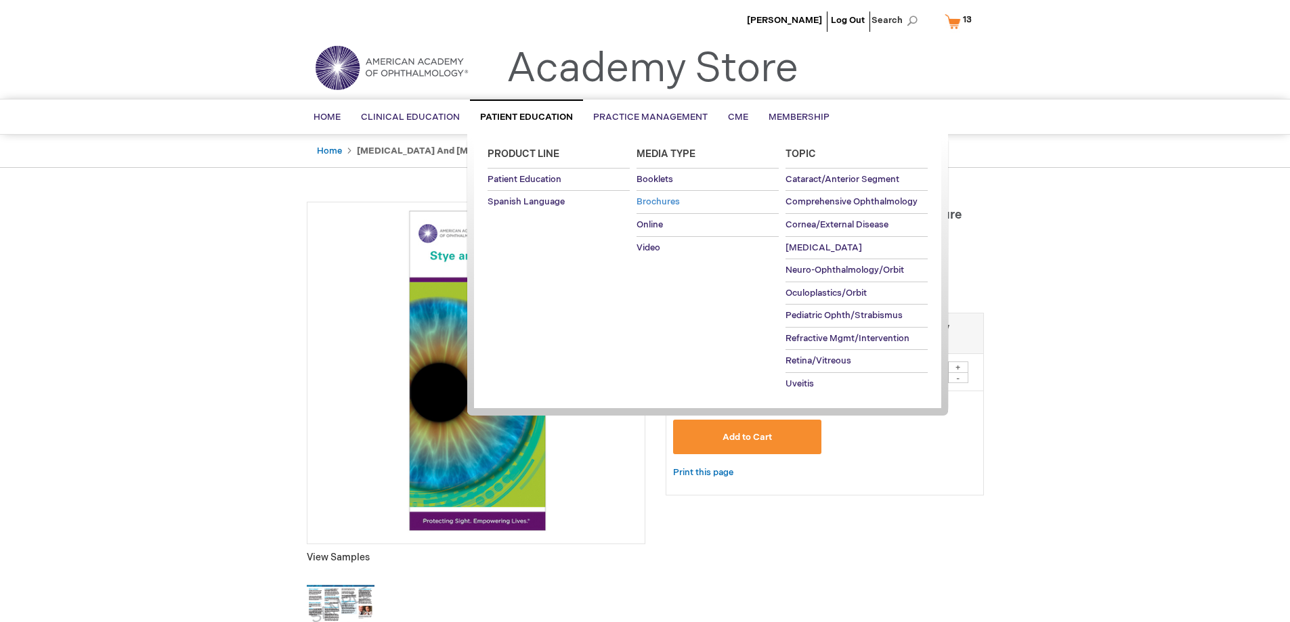
click at [666, 202] on span "Brochures" at bounding box center [657, 201] width 43 height 11
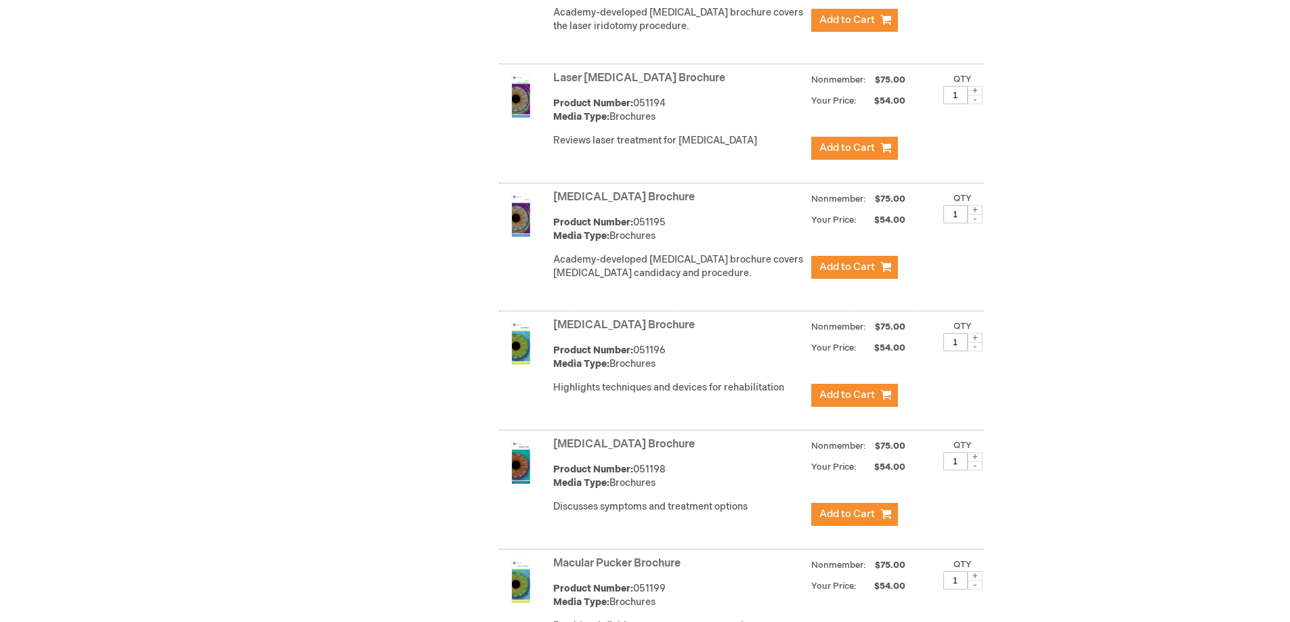
scroll to position [3106, 0]
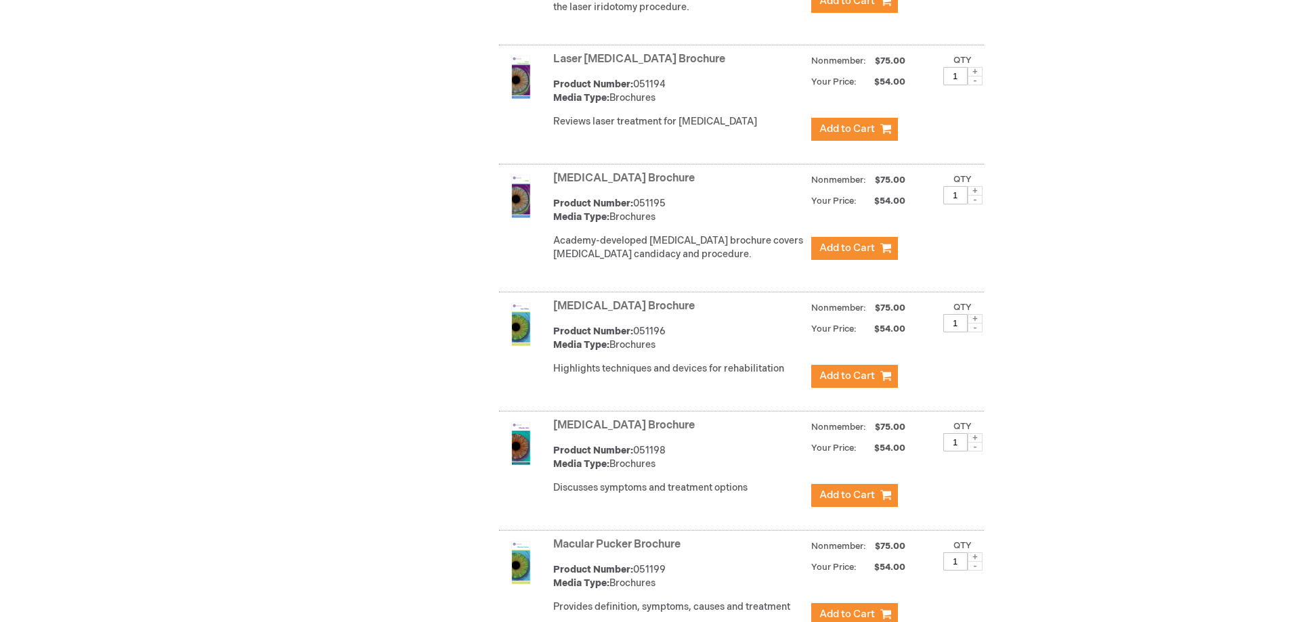
click at [591, 300] on link "[MEDICAL_DATA] Brochure" at bounding box center [624, 306] width 142 height 13
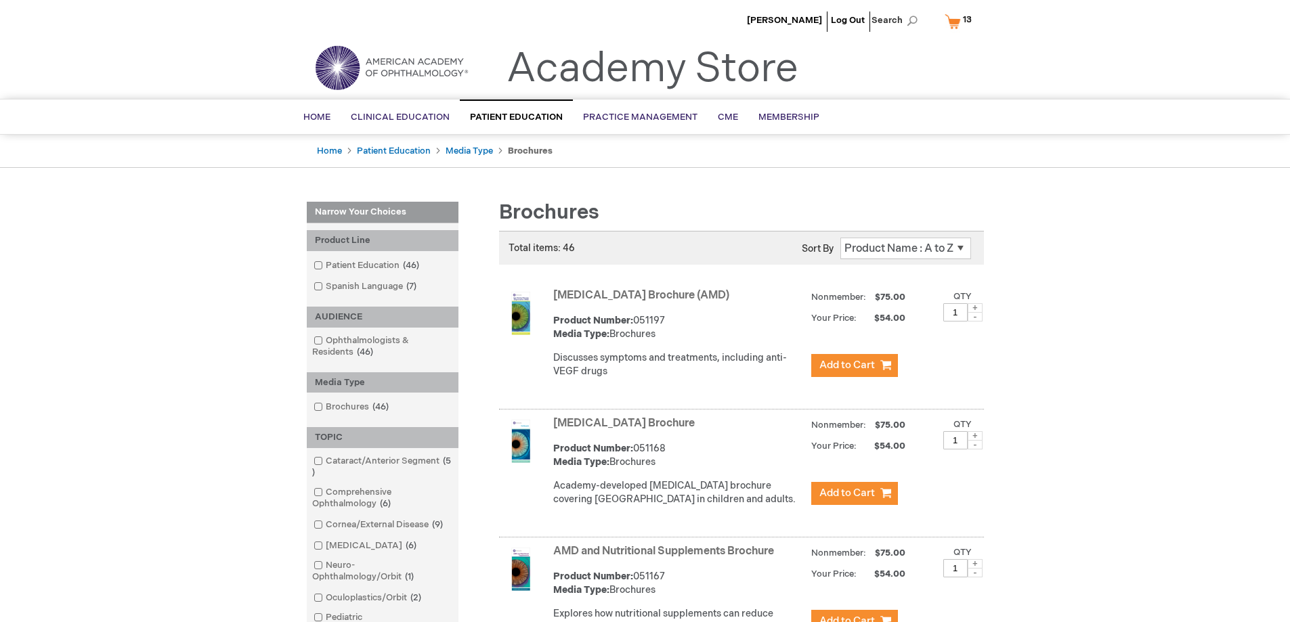
click at [964, 22] on span "13" at bounding box center [967, 19] width 9 height 11
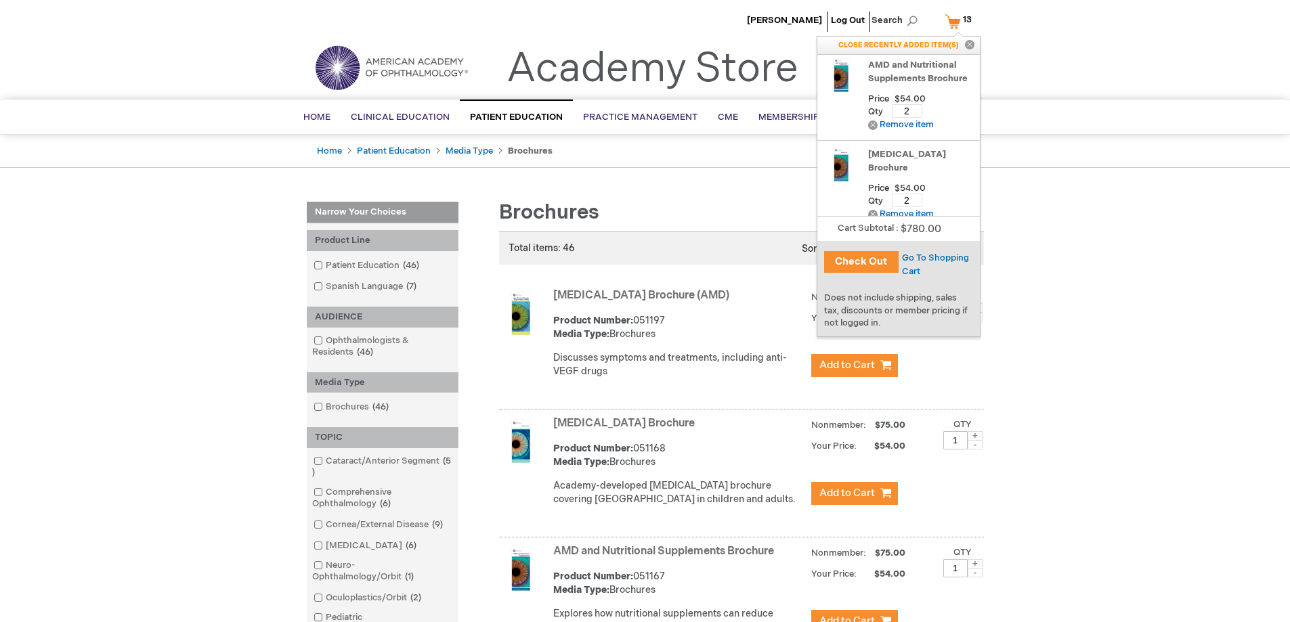
click at [882, 268] on button "Check Out" at bounding box center [861, 262] width 74 height 22
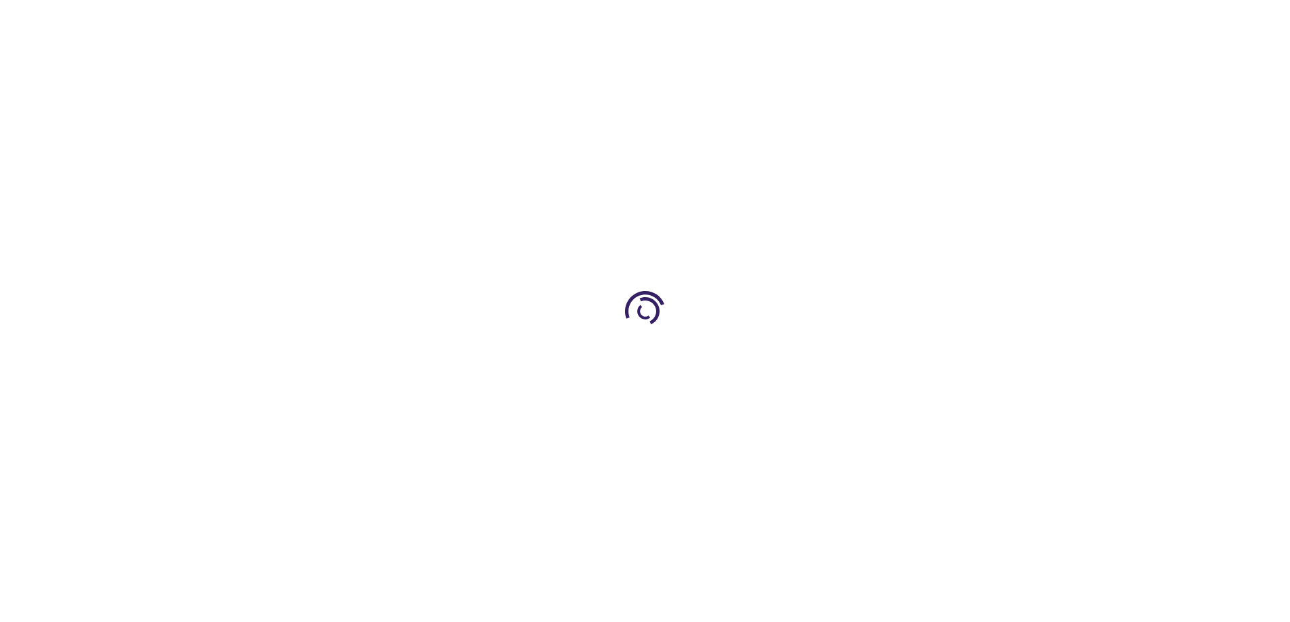
select select "US"
select select "12"
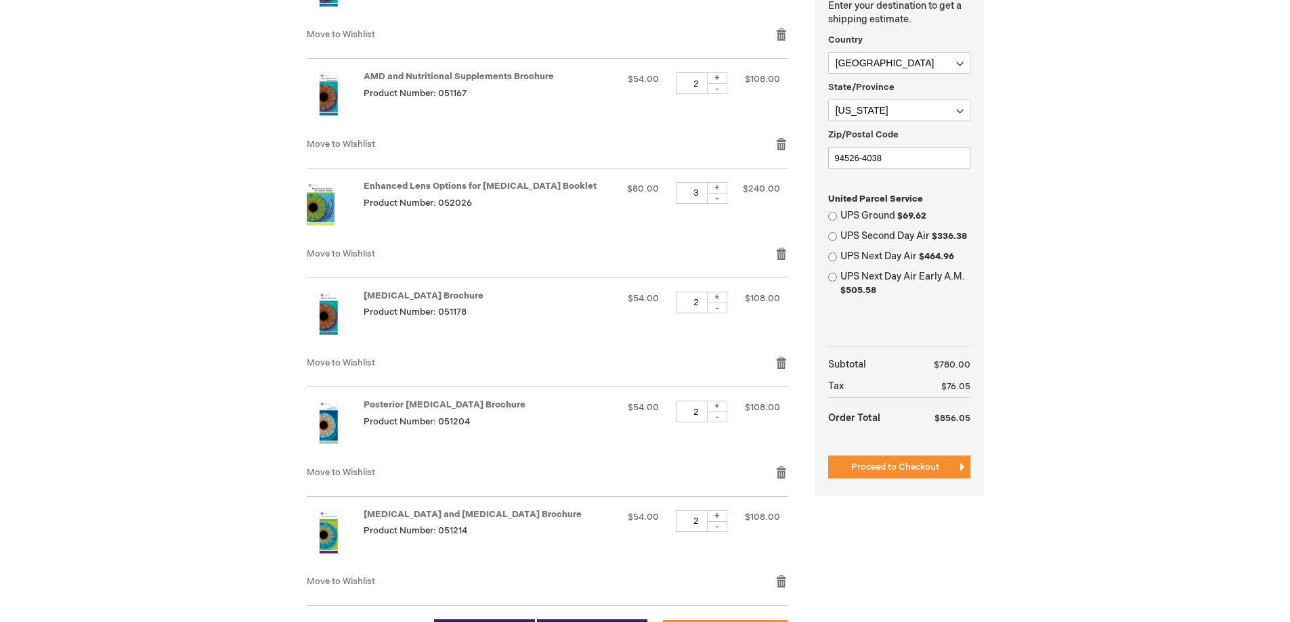
scroll to position [406, 0]
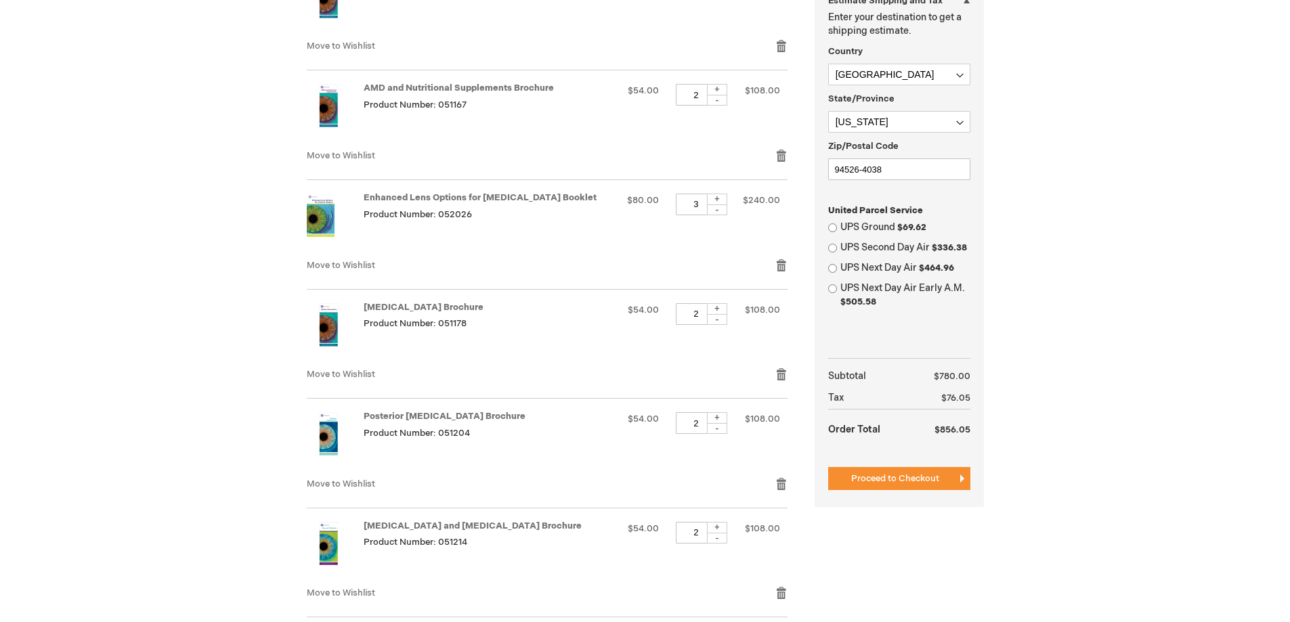
click at [838, 226] on div "UPS Ground $69.62" at bounding box center [899, 228] width 142 height 14
click at [834, 229] on input "UPS Ground $69.62" at bounding box center [832, 227] width 9 height 9
radio input "true"
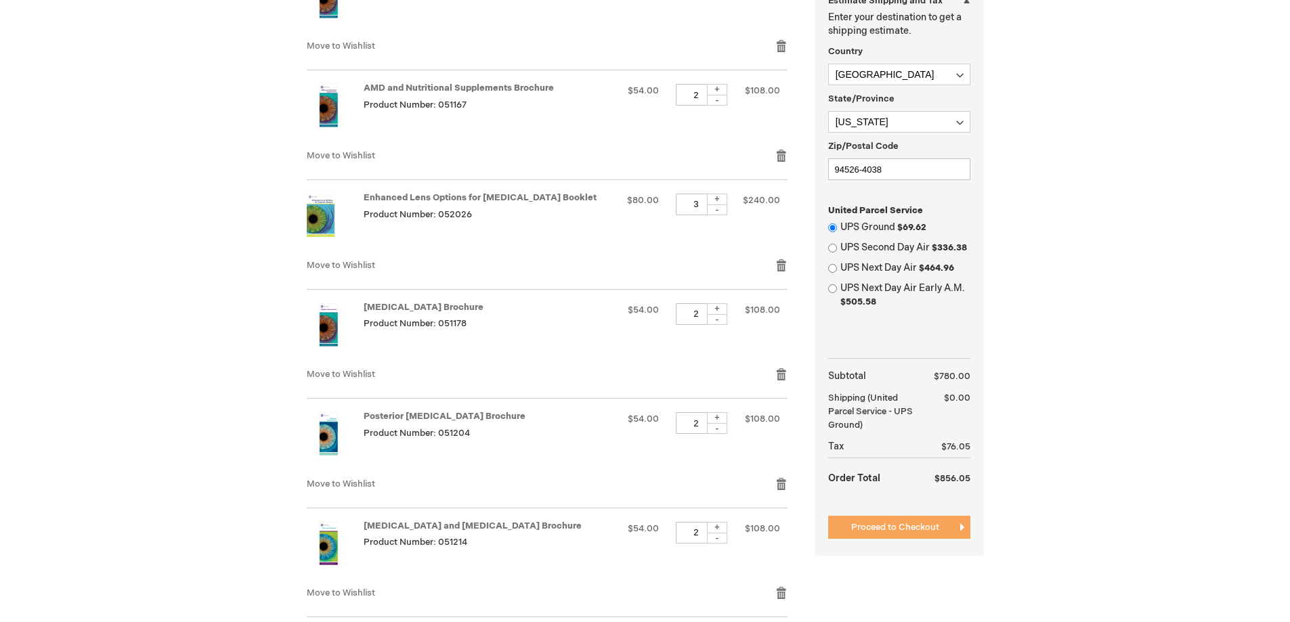
click at [900, 525] on span "Proceed to Checkout" at bounding box center [895, 527] width 88 height 11
